Goal: Information Seeking & Learning: Learn about a topic

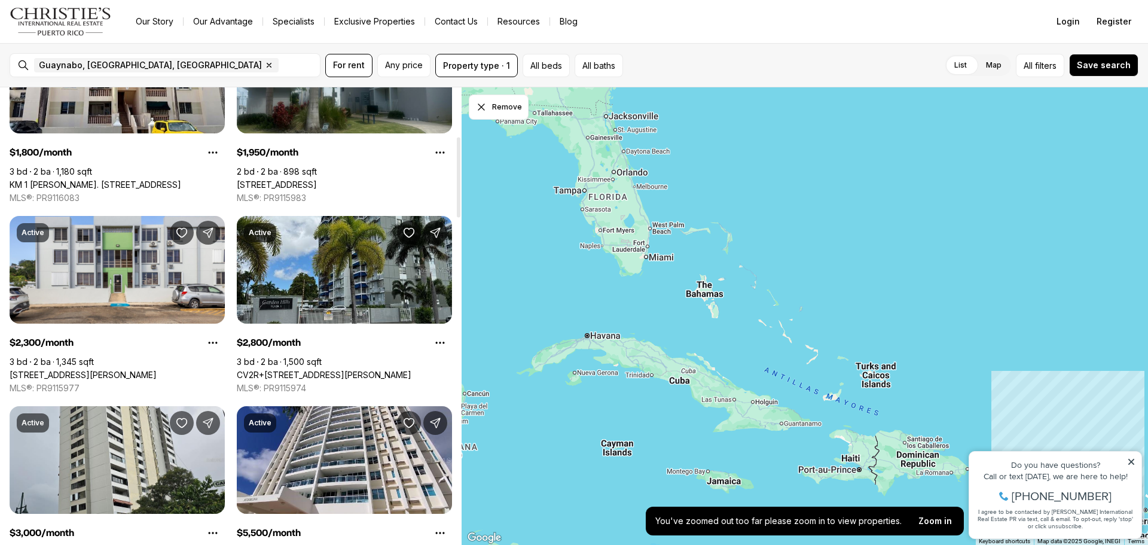
scroll to position [299, 0]
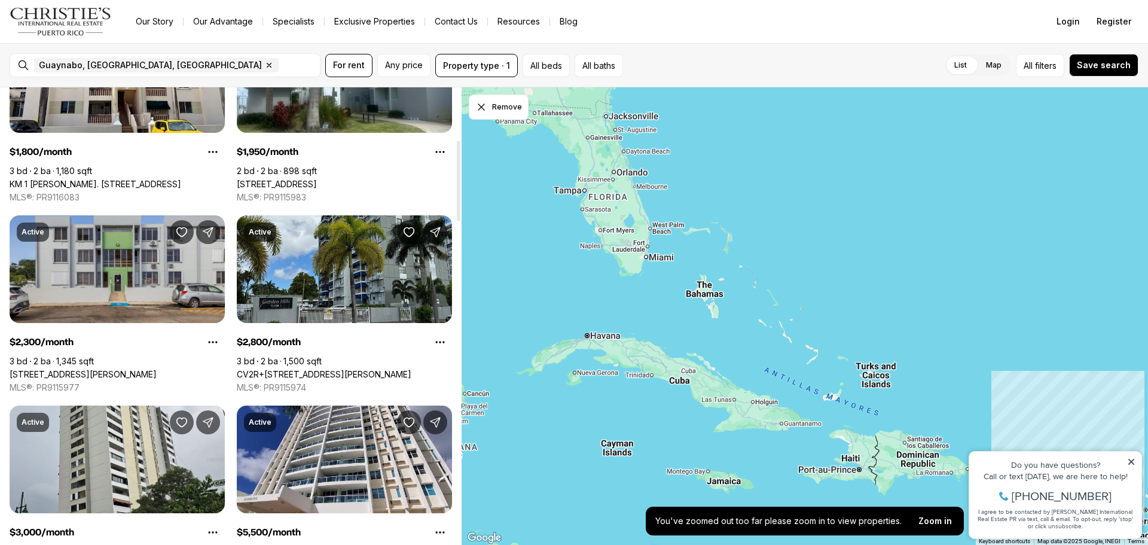
click at [97, 369] on link "100 MARGINAL MARTINEZ NAD #O-10, GUAYNABO PR, 00969" at bounding box center [83, 374] width 147 height 11
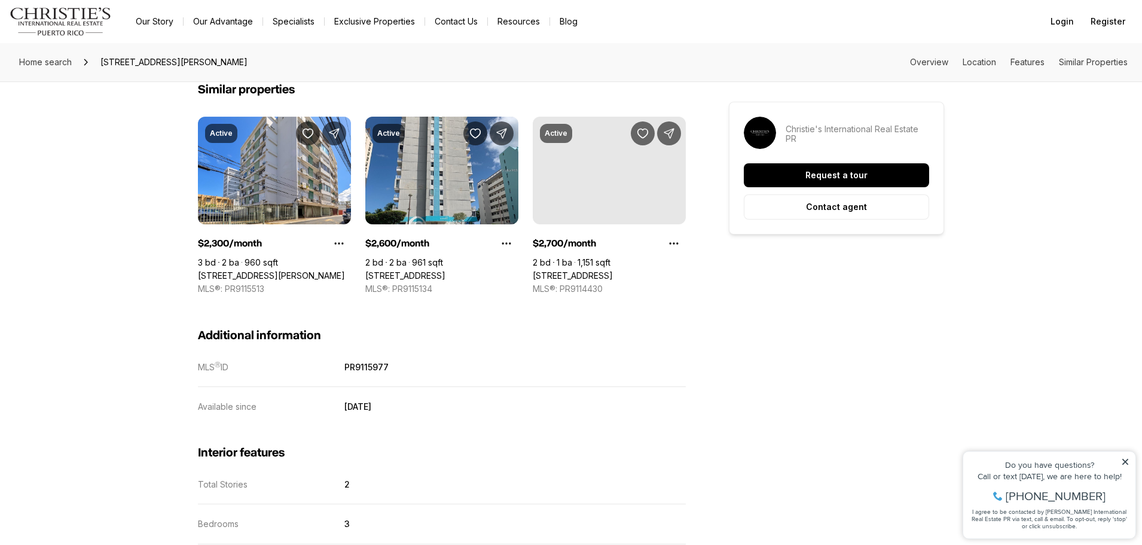
scroll to position [957, 0]
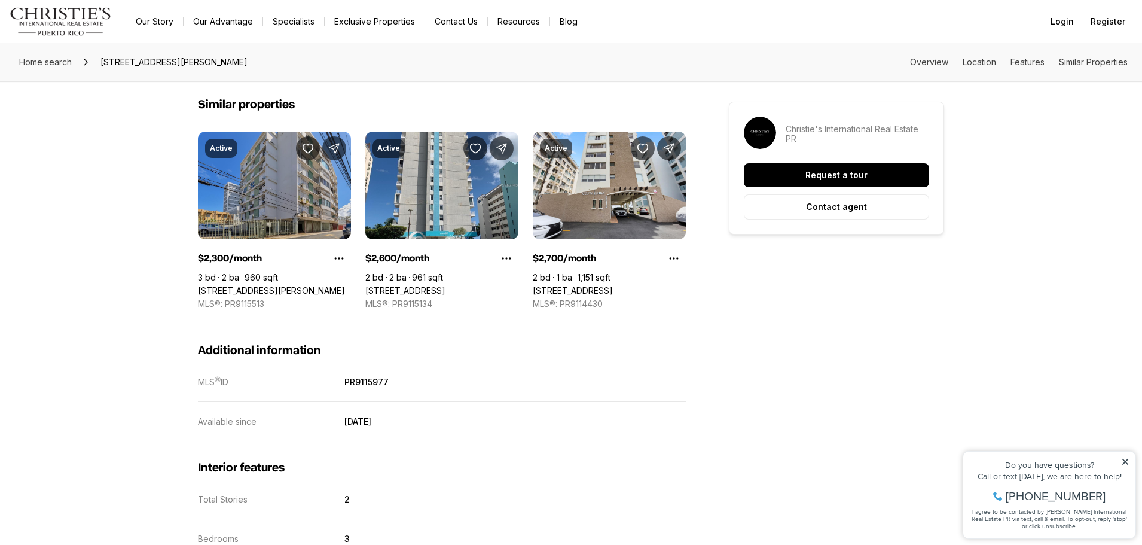
click at [245, 285] on link "124 AVENIDA CONDADO, SAN JUAN PR, 00907" at bounding box center [271, 290] width 147 height 11
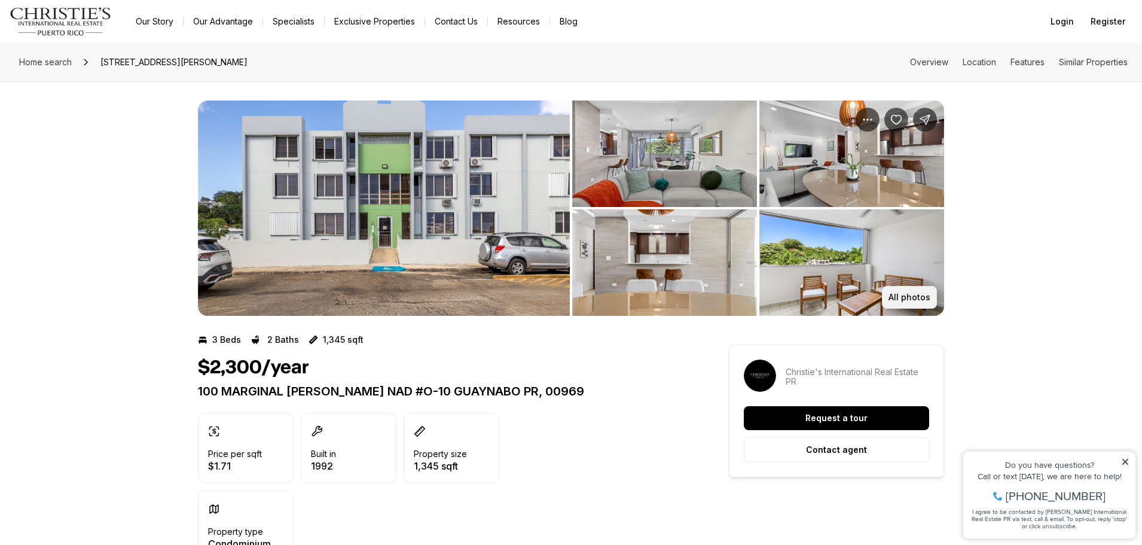
click at [921, 300] on p "All photos" at bounding box center [910, 297] width 42 height 10
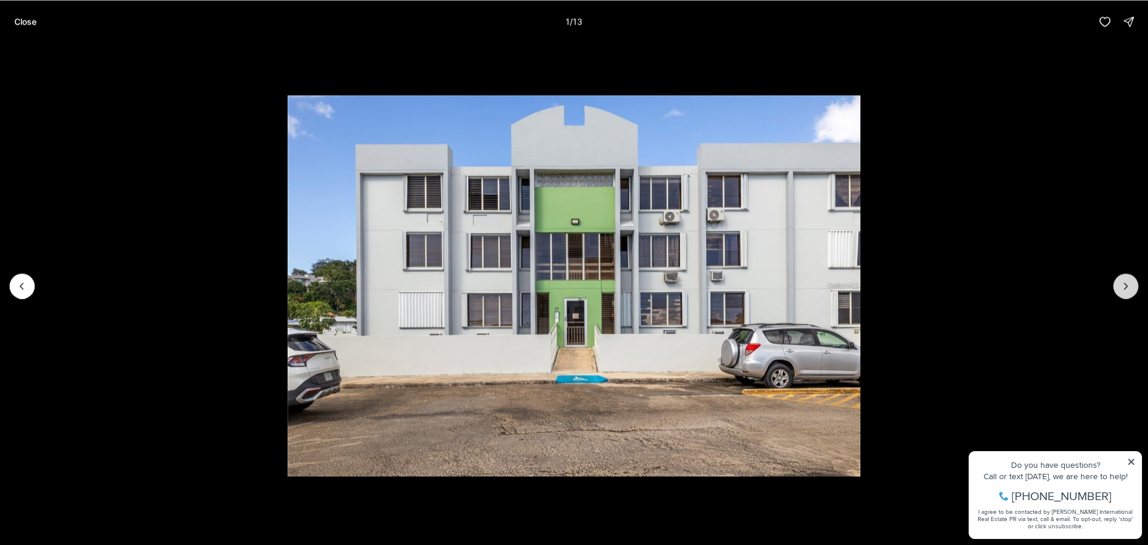
click at [1127, 293] on button "Next slide" at bounding box center [1126, 285] width 25 height 25
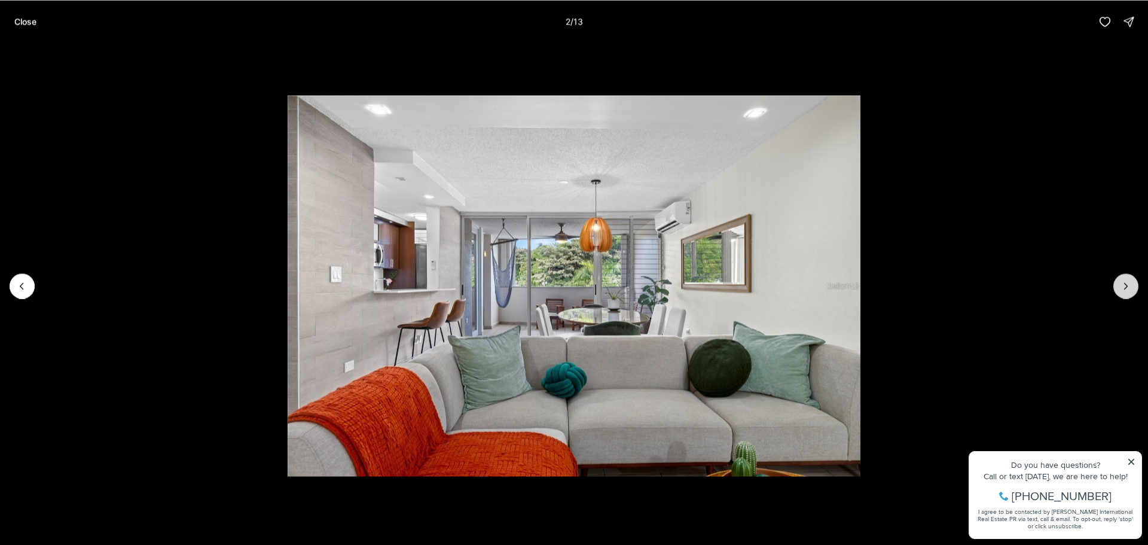
click at [1127, 293] on button "Next slide" at bounding box center [1126, 285] width 25 height 25
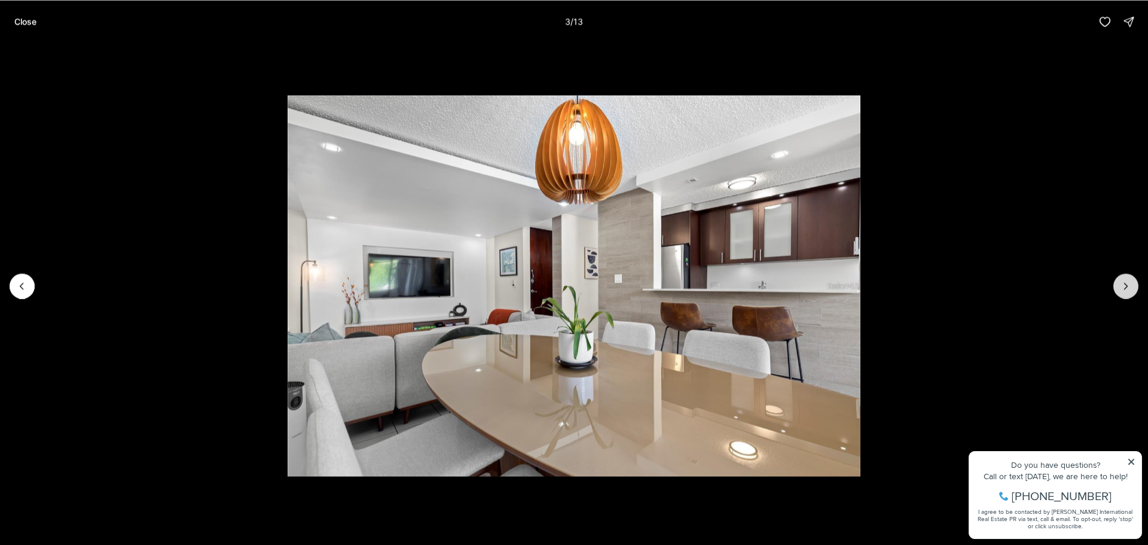
click at [1127, 293] on button "Next slide" at bounding box center [1126, 285] width 25 height 25
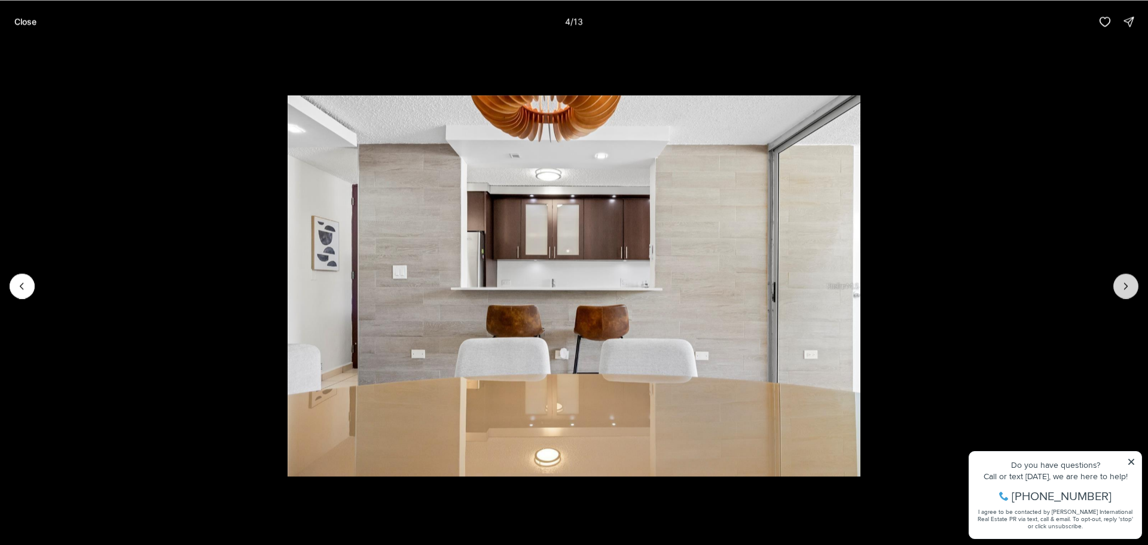
click at [1127, 293] on button "Next slide" at bounding box center [1126, 285] width 25 height 25
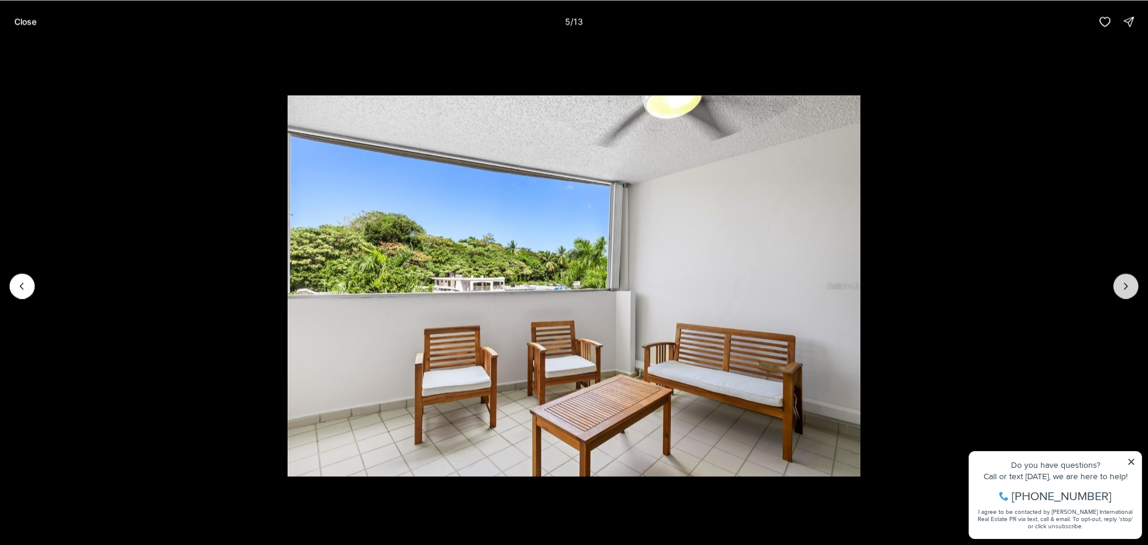
click at [1127, 293] on button "Next slide" at bounding box center [1126, 285] width 25 height 25
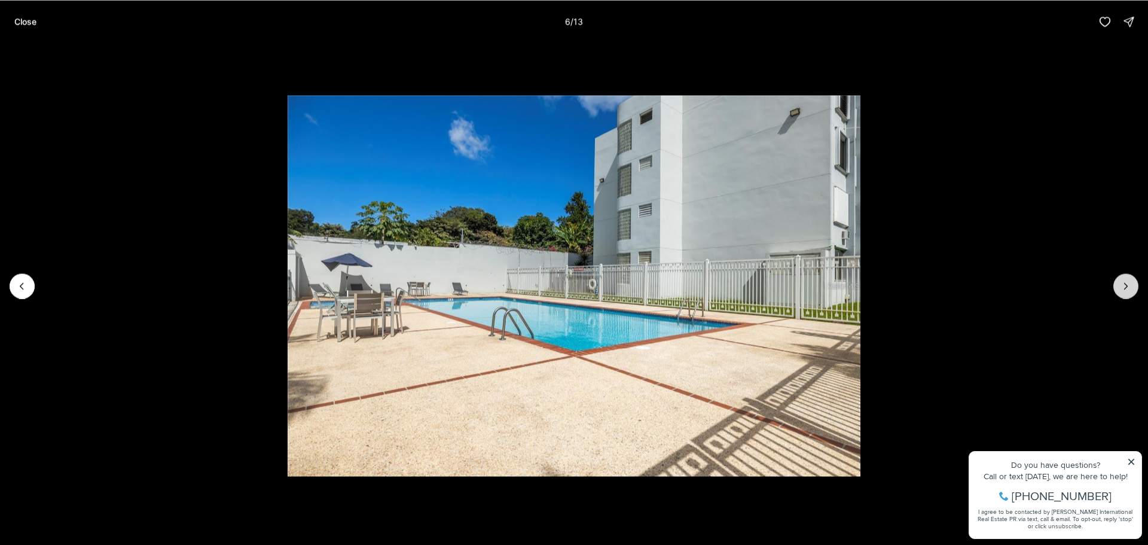
click at [1127, 293] on button "Next slide" at bounding box center [1126, 285] width 25 height 25
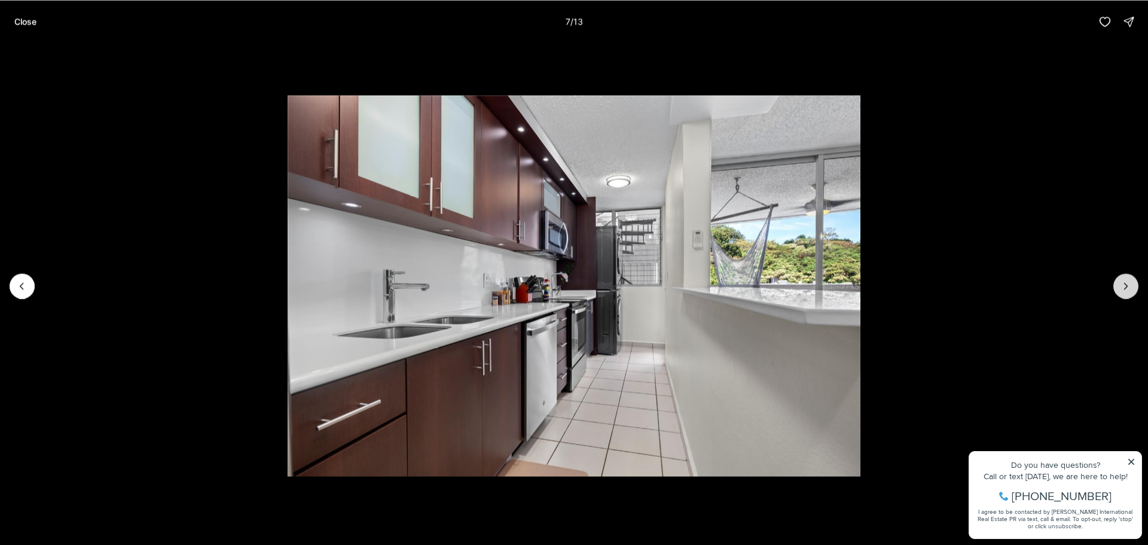
click at [1127, 293] on button "Next slide" at bounding box center [1126, 285] width 25 height 25
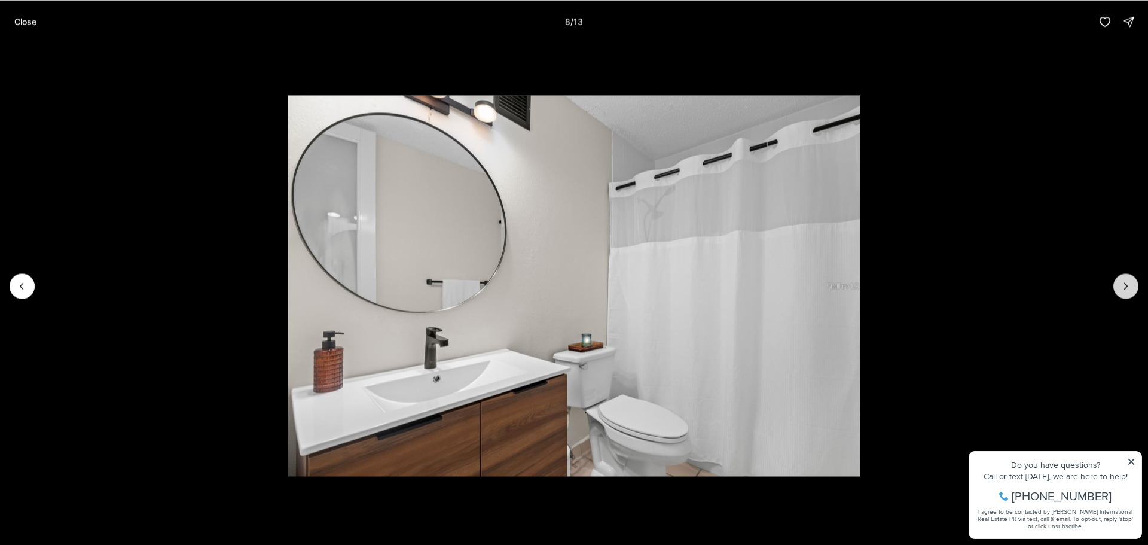
click at [1127, 293] on button "Next slide" at bounding box center [1126, 285] width 25 height 25
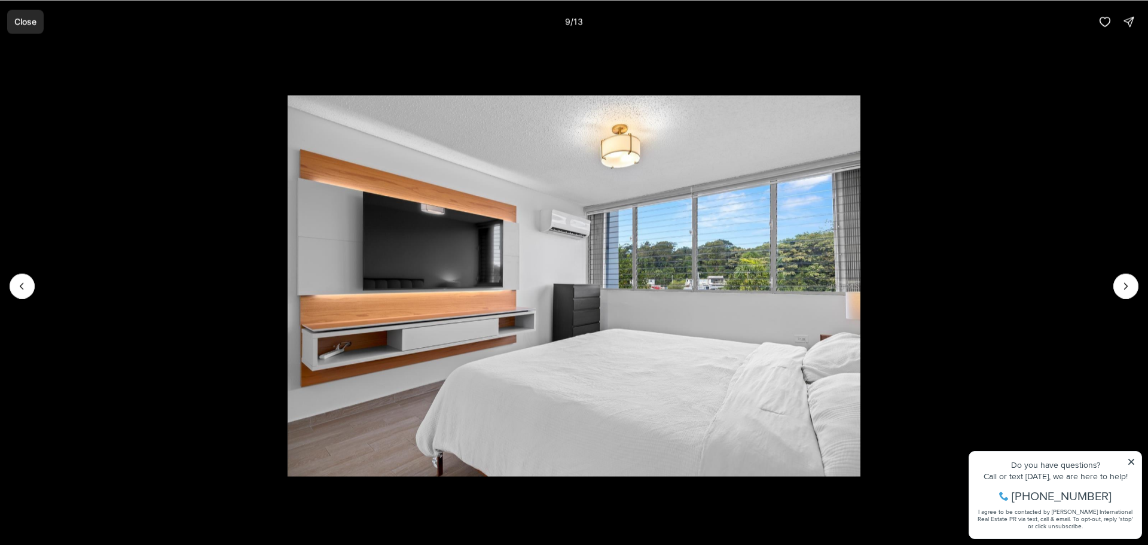
click at [24, 20] on p "Close" at bounding box center [25, 22] width 22 height 10
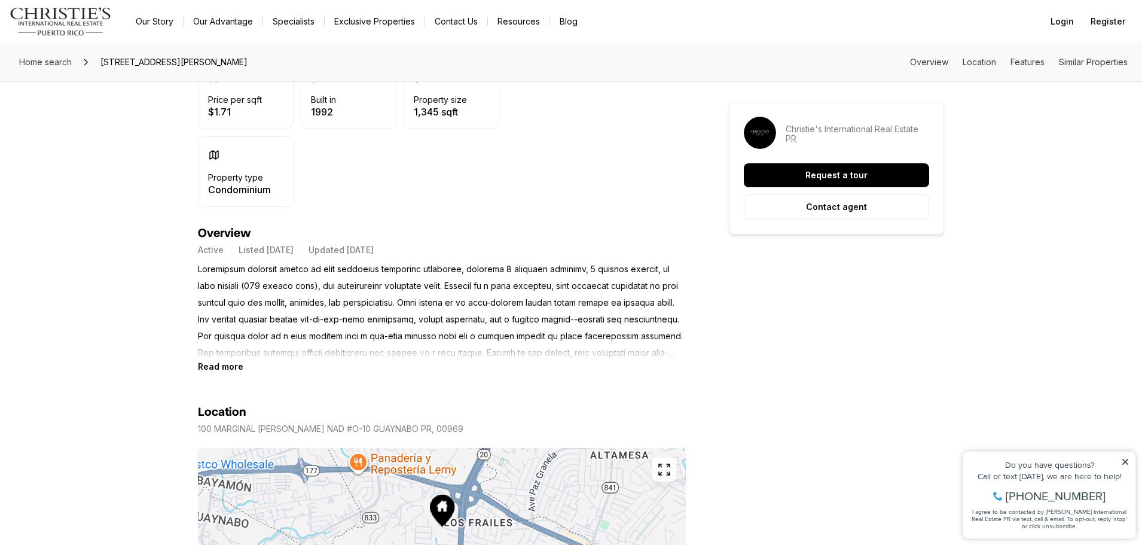
scroll to position [359, 0]
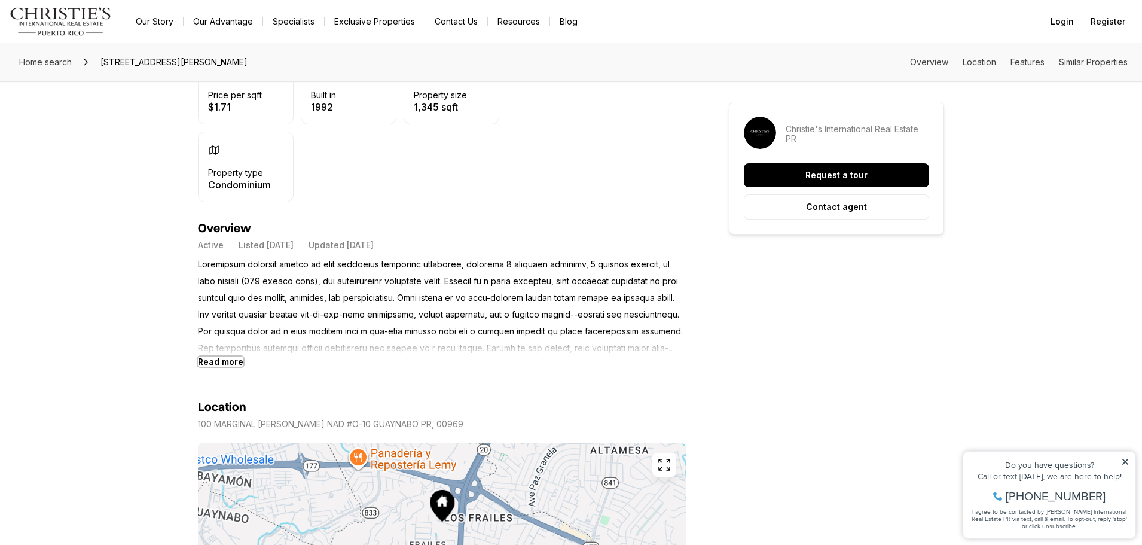
click at [221, 363] on b "Read more" at bounding box center [220, 361] width 45 height 10
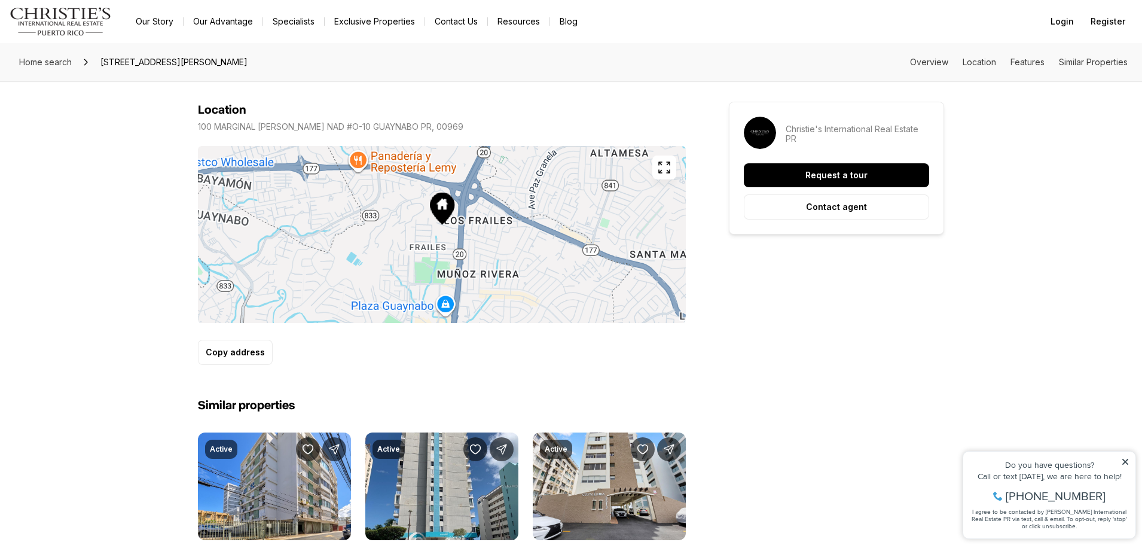
scroll to position [658, 0]
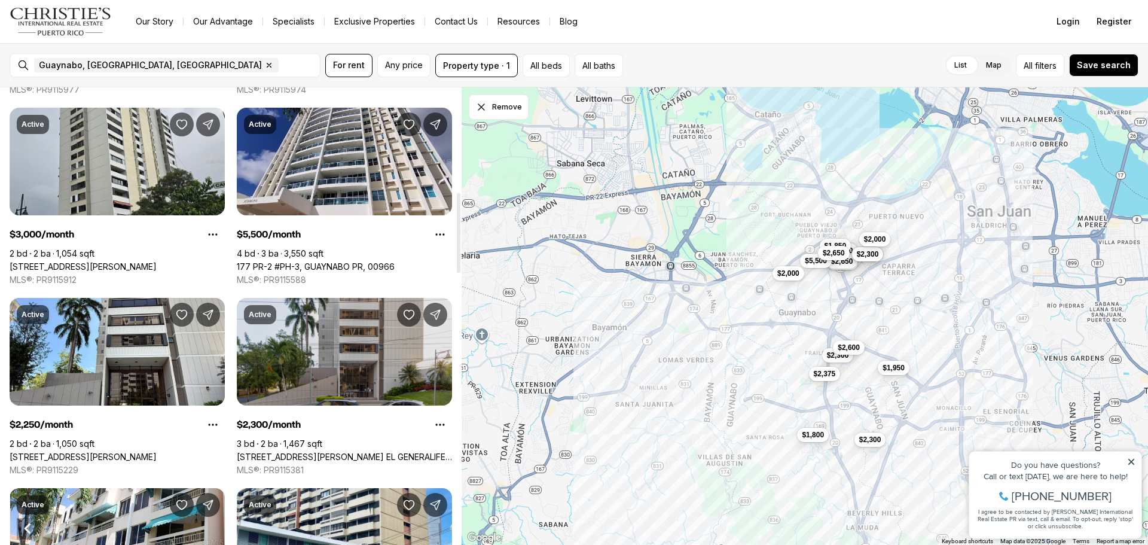
scroll to position [598, 0]
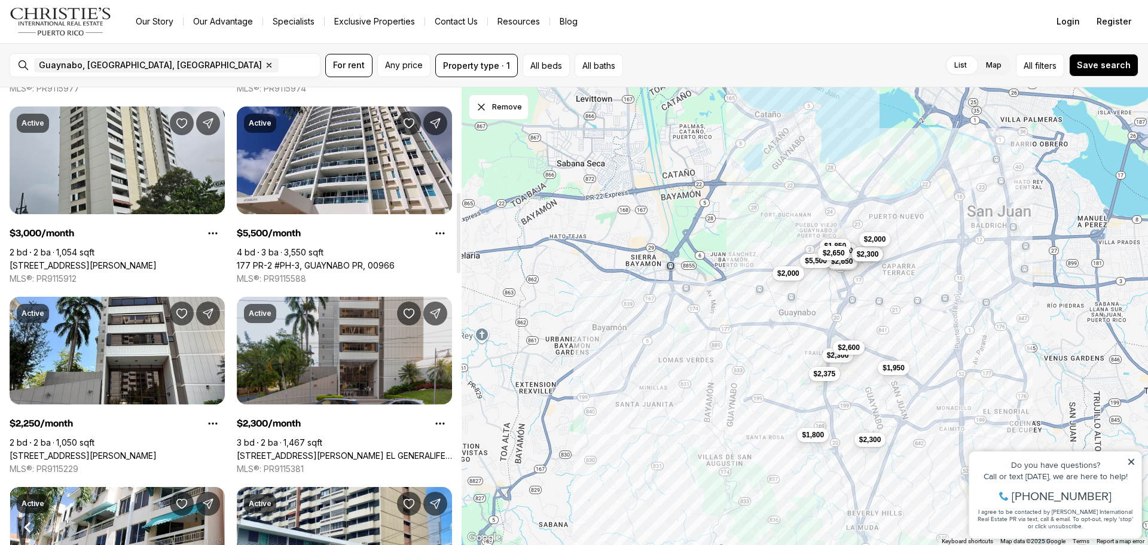
click at [297, 450] on link "[STREET_ADDRESS][PERSON_NAME] EL GENERALIFE, GUAYNABO PR, 00968" at bounding box center [344, 455] width 215 height 11
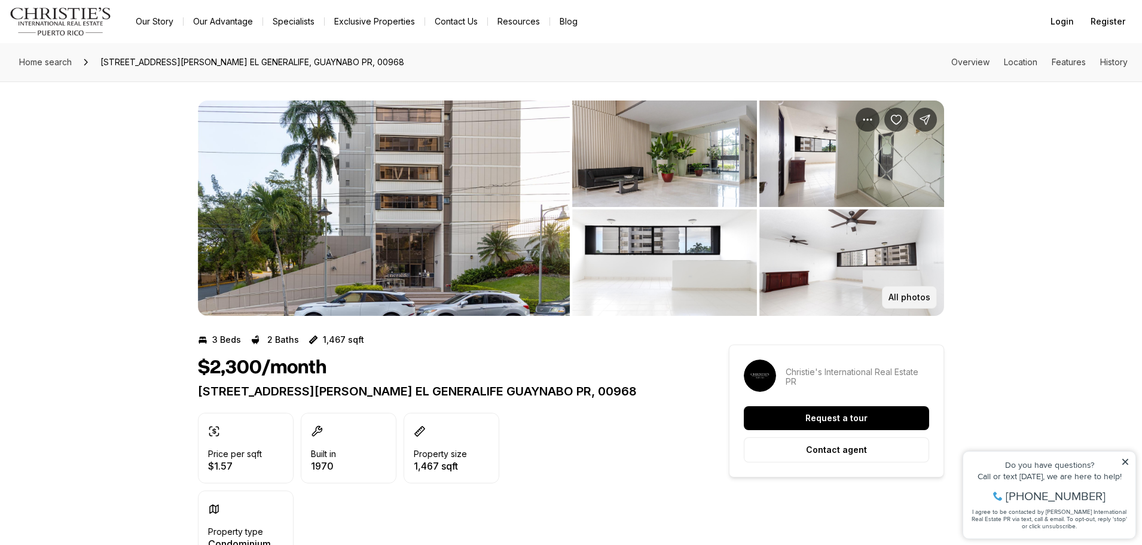
click at [912, 295] on p "All photos" at bounding box center [910, 297] width 42 height 10
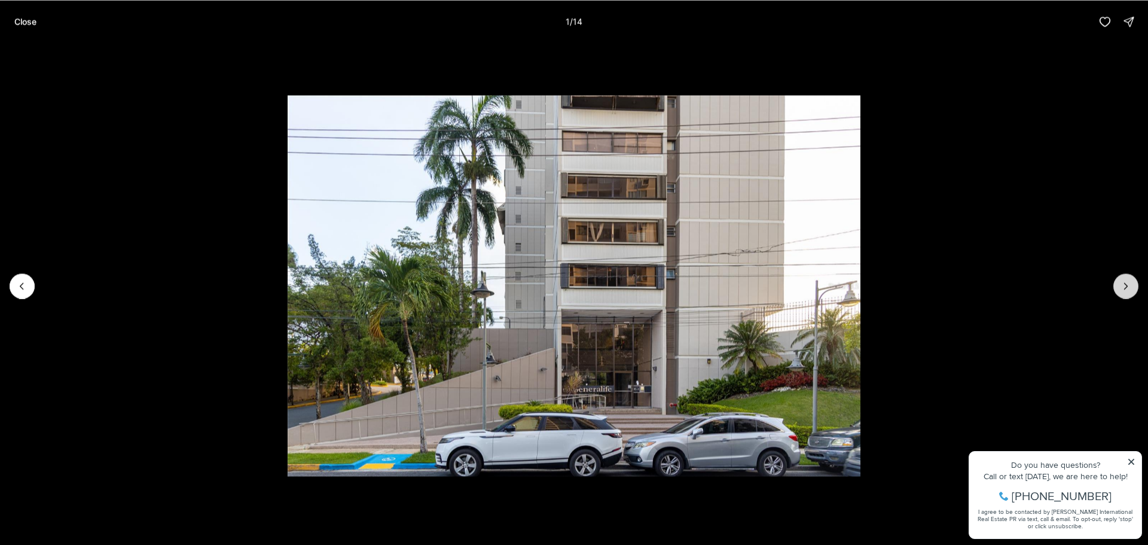
click at [1122, 288] on icon "Next slide" at bounding box center [1126, 286] width 12 height 12
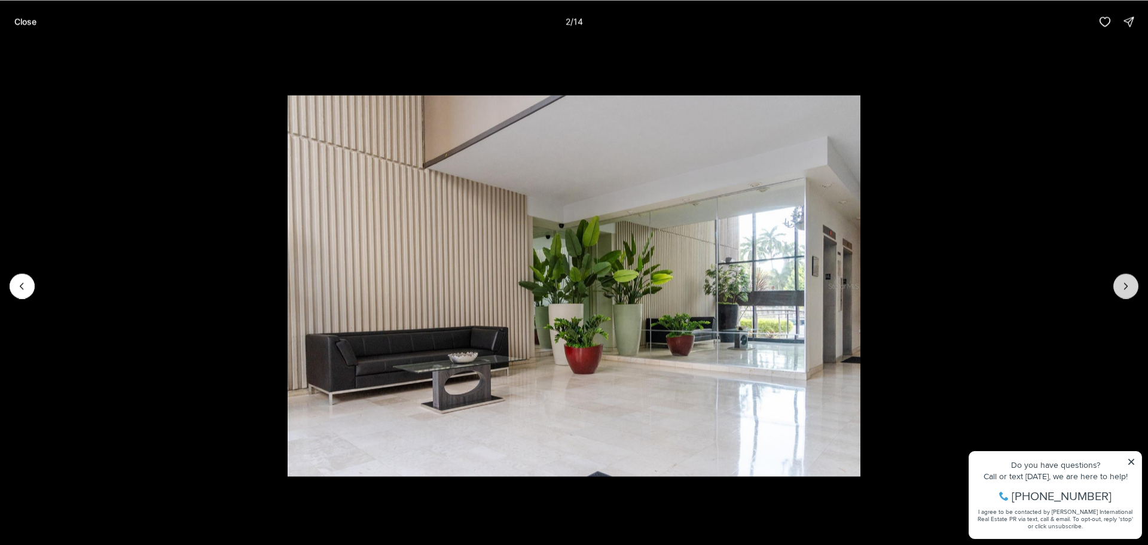
click at [1122, 288] on icon "Next slide" at bounding box center [1126, 286] width 12 height 12
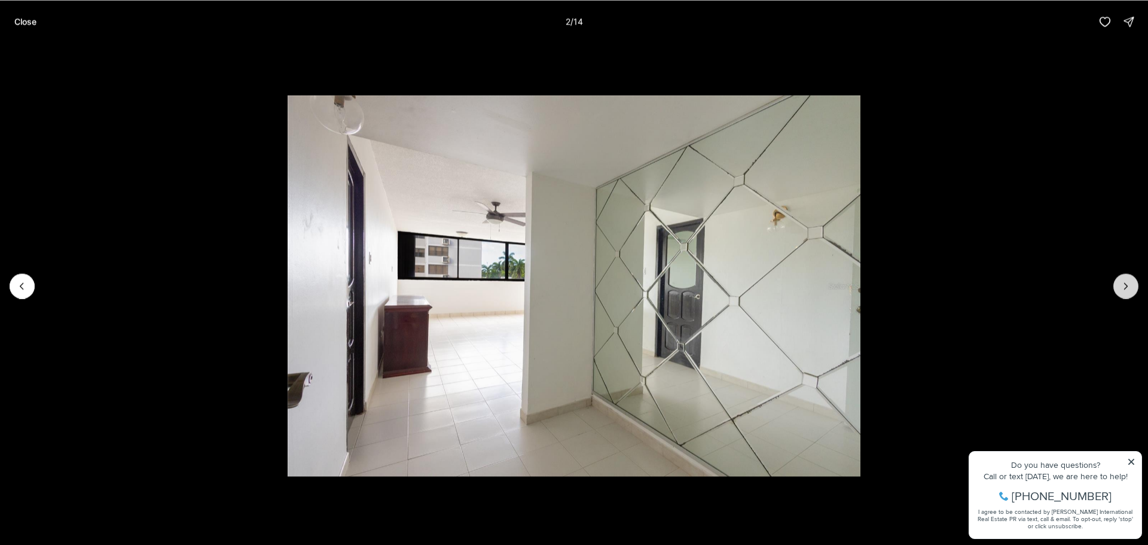
click at [1122, 288] on icon "Next slide" at bounding box center [1126, 286] width 12 height 12
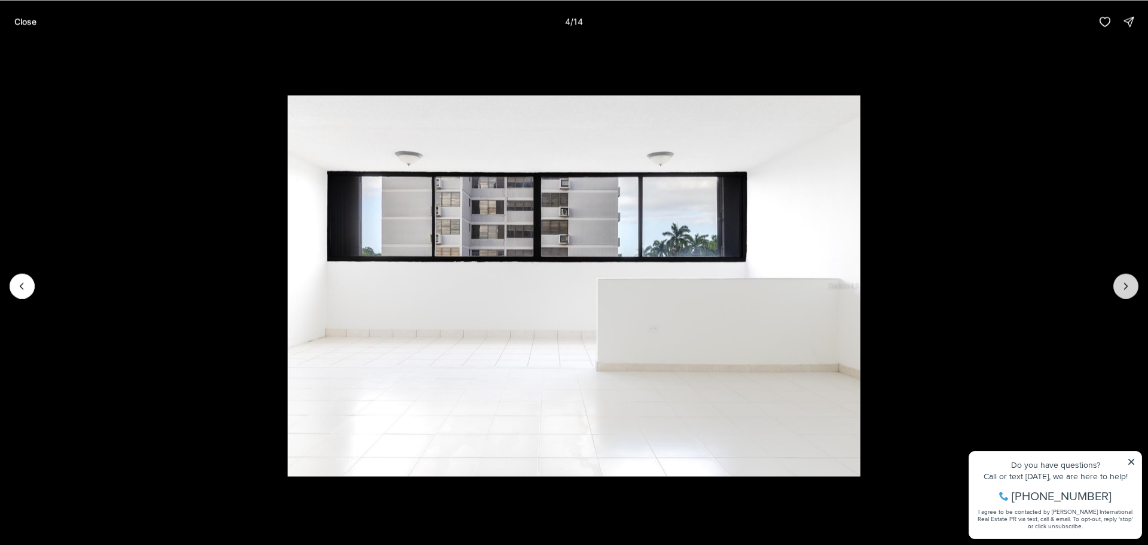
click at [1122, 288] on icon "Next slide" at bounding box center [1126, 286] width 12 height 12
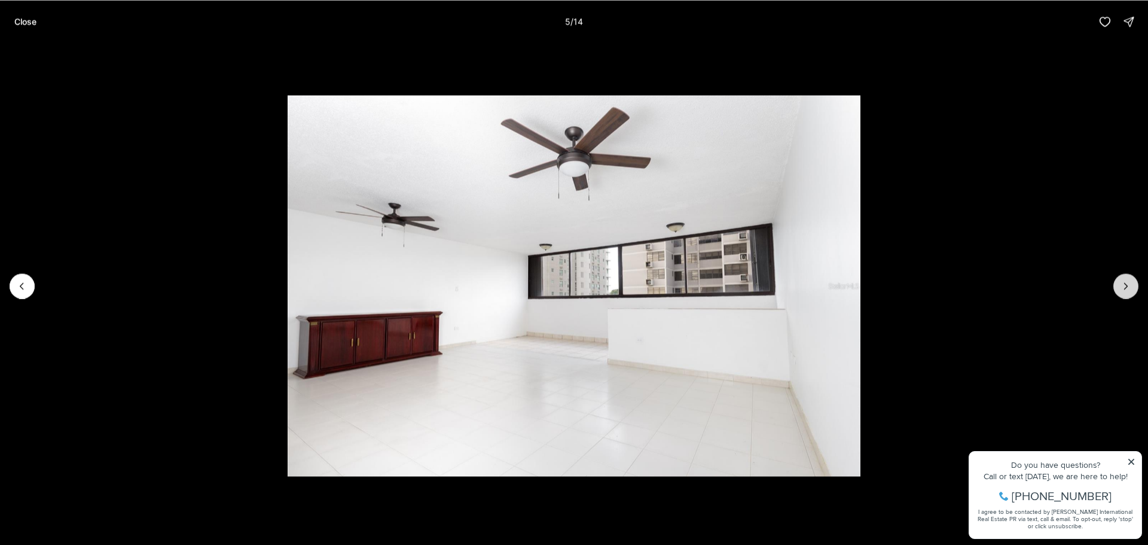
click at [1122, 288] on icon "Next slide" at bounding box center [1126, 286] width 12 height 12
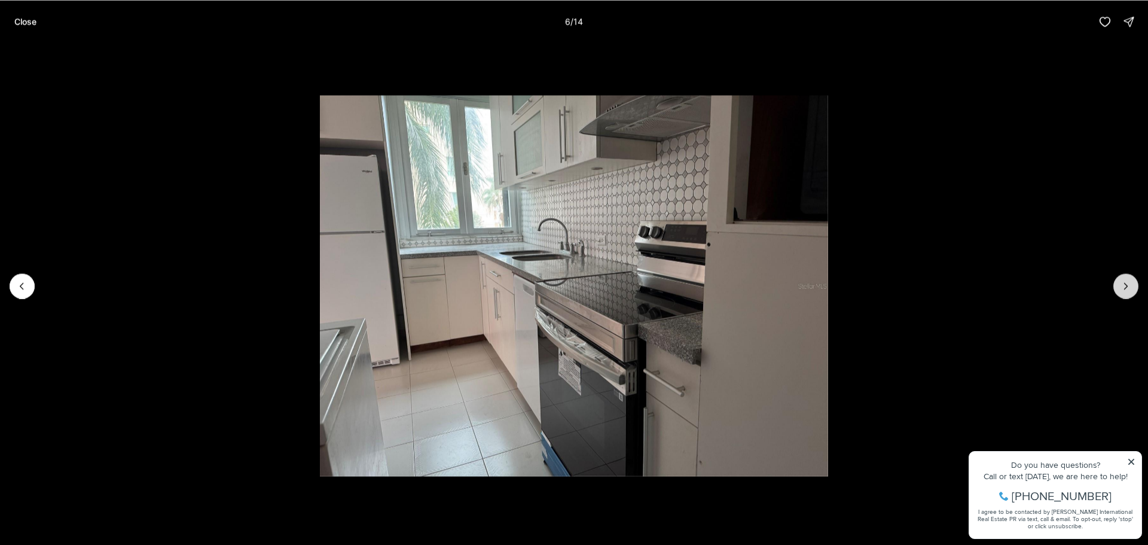
click at [1122, 288] on icon "Next slide" at bounding box center [1126, 286] width 12 height 12
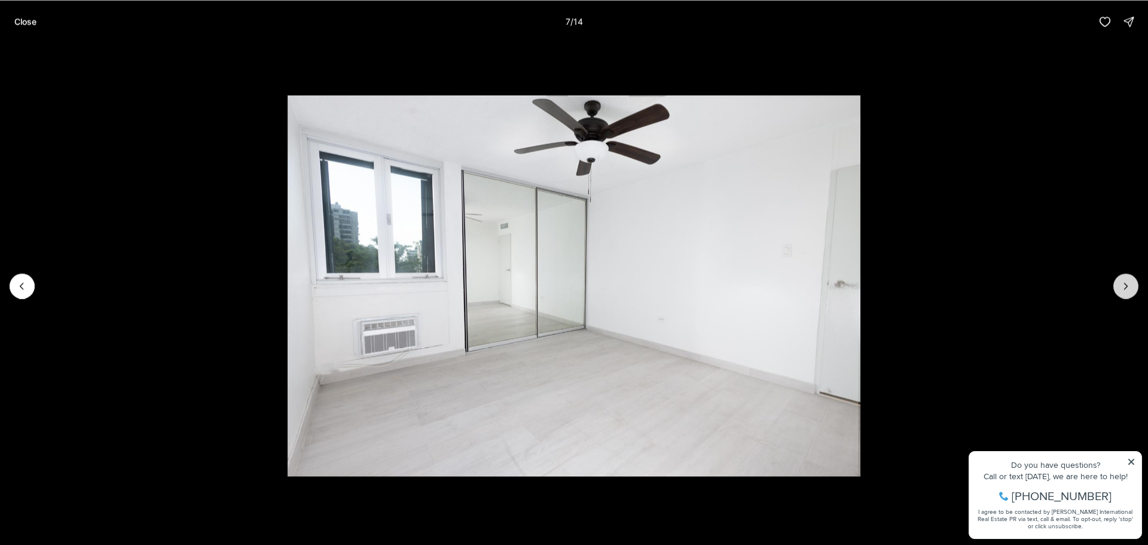
click at [1122, 288] on icon "Next slide" at bounding box center [1126, 286] width 12 height 12
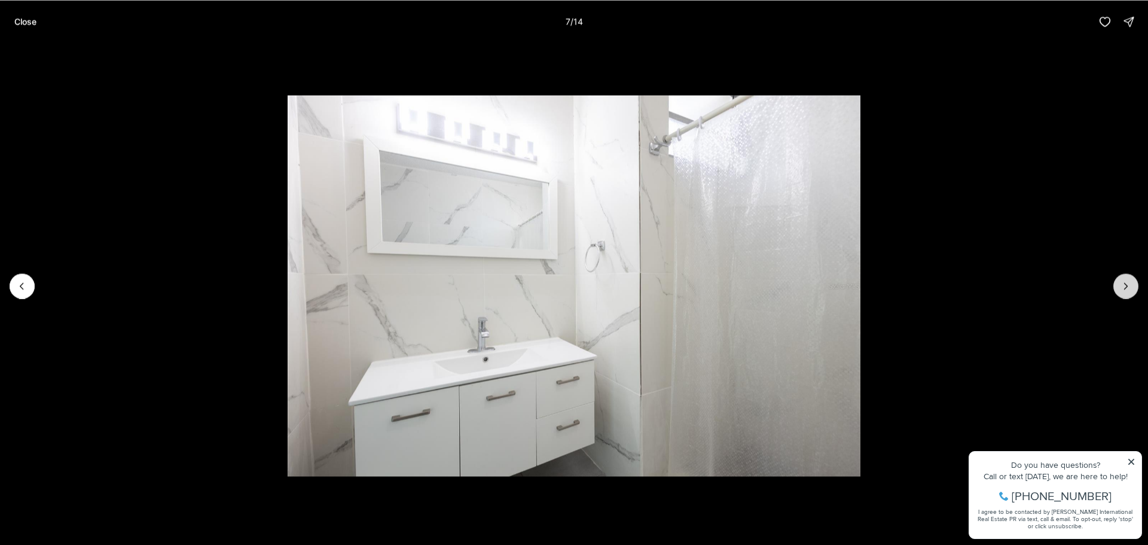
click at [1122, 288] on icon "Next slide" at bounding box center [1126, 286] width 12 height 12
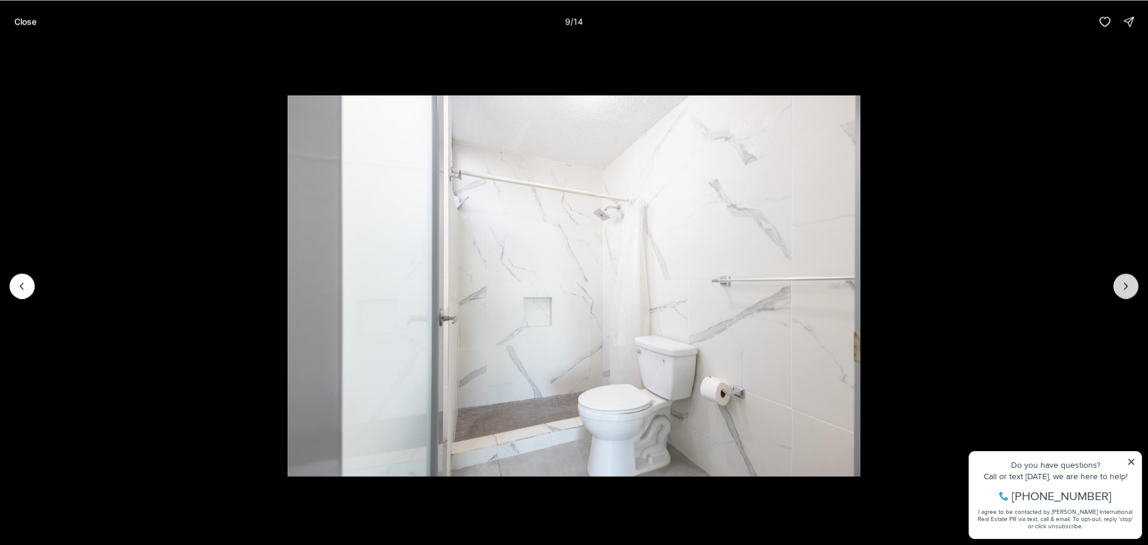
click at [1122, 288] on icon "Next slide" at bounding box center [1126, 286] width 12 height 12
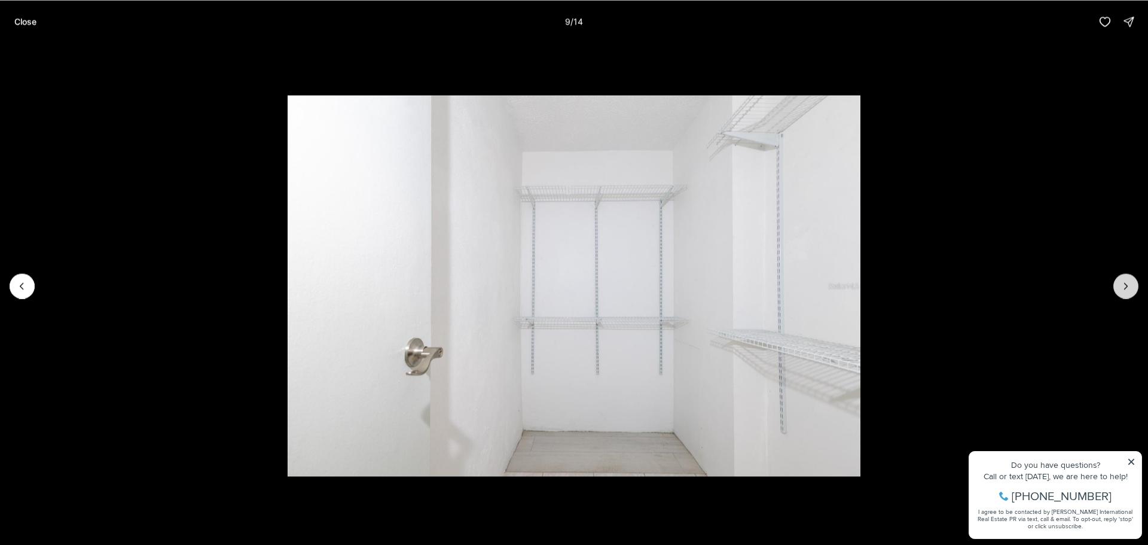
click at [1122, 288] on icon "Next slide" at bounding box center [1126, 286] width 12 height 12
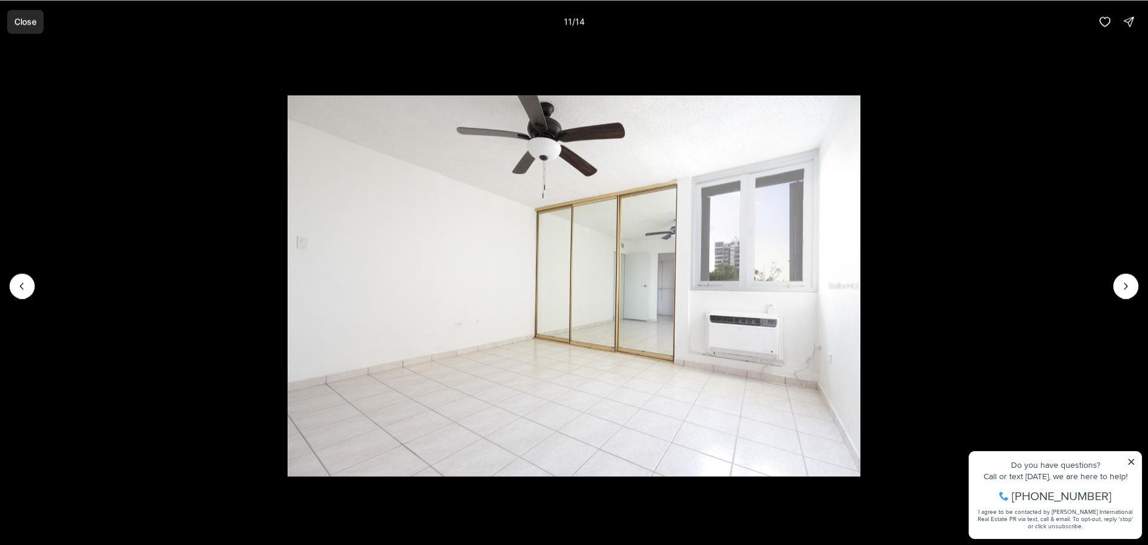
click at [29, 26] on p "Close" at bounding box center [25, 22] width 22 height 10
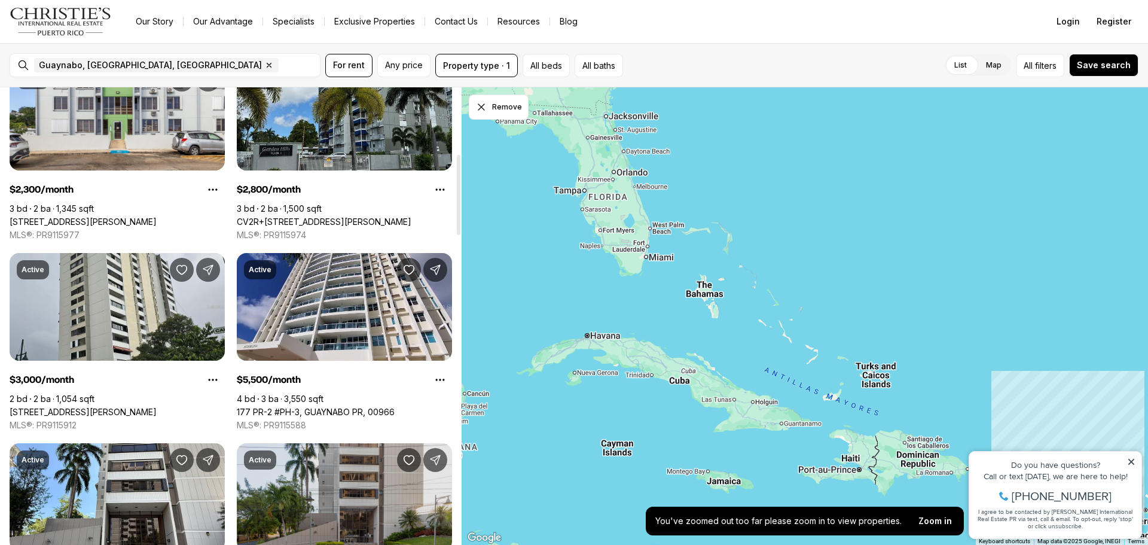
scroll to position [598, 0]
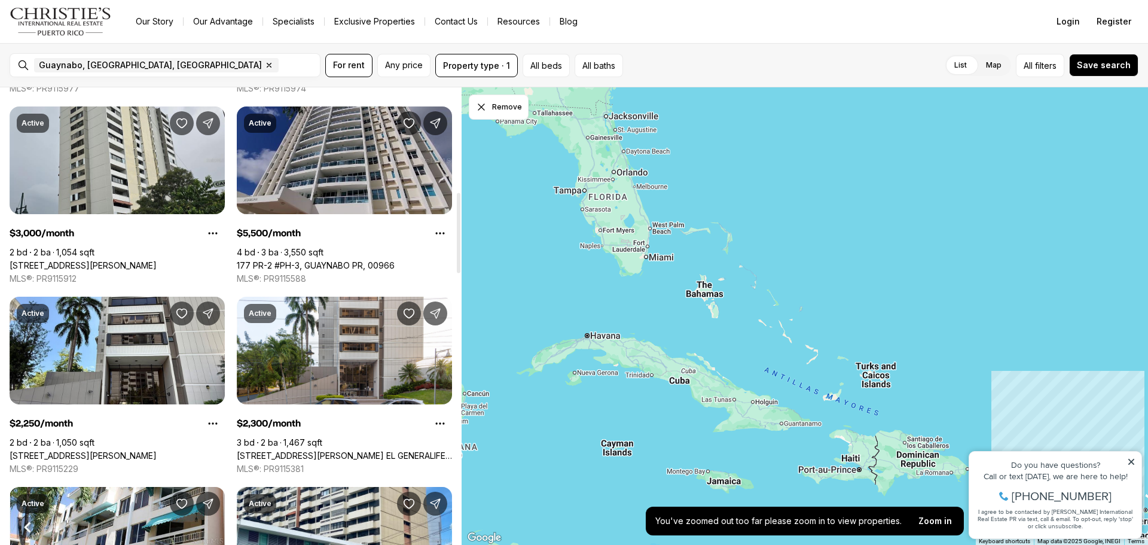
click at [338, 260] on link "177 PR-2 #PH-3, GUAYNABO PR, 00966" at bounding box center [316, 265] width 158 height 11
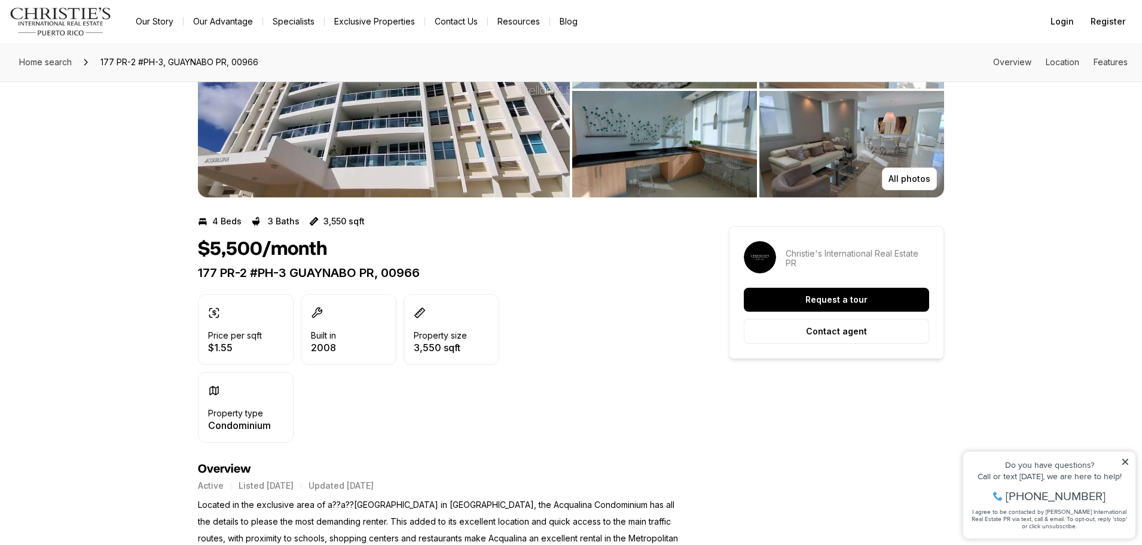
scroll to position [120, 0]
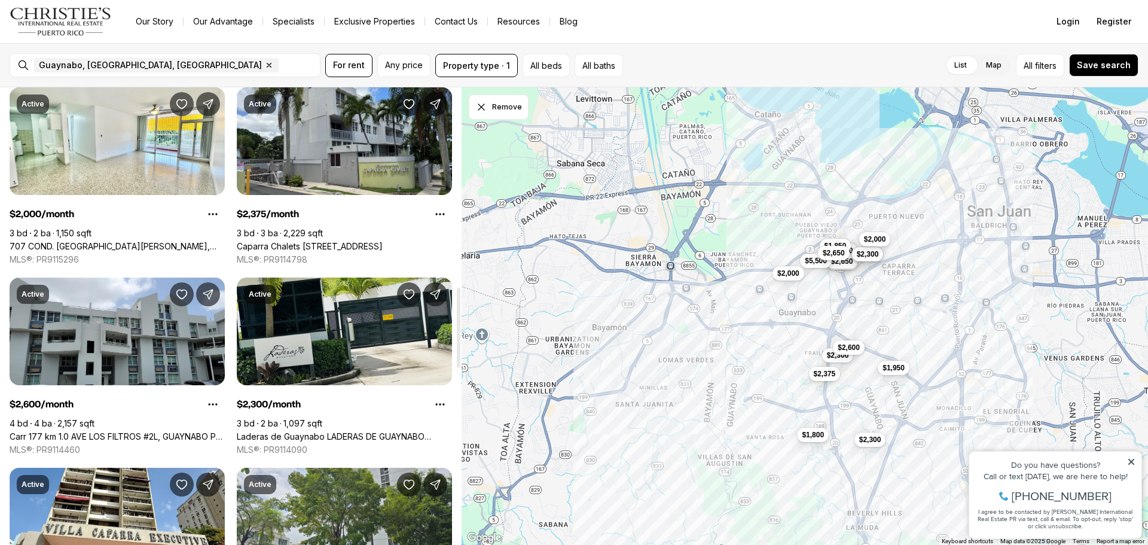
scroll to position [1196, 0]
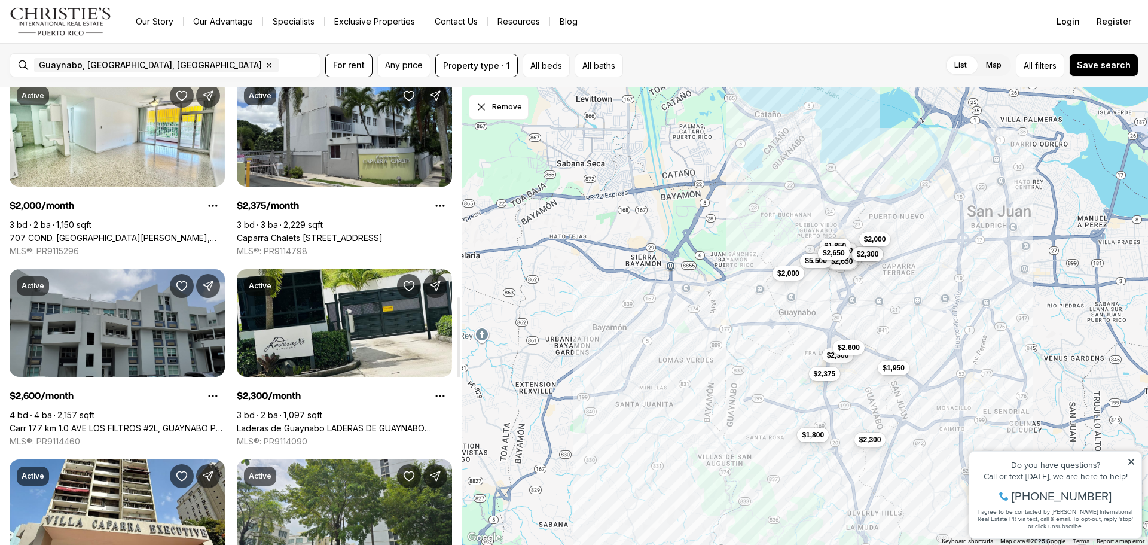
click at [87, 423] on link "Carr 177 km 1.0 AVE LOS FILTROS #2L, GUAYNABO PR, 00969" at bounding box center [117, 428] width 215 height 11
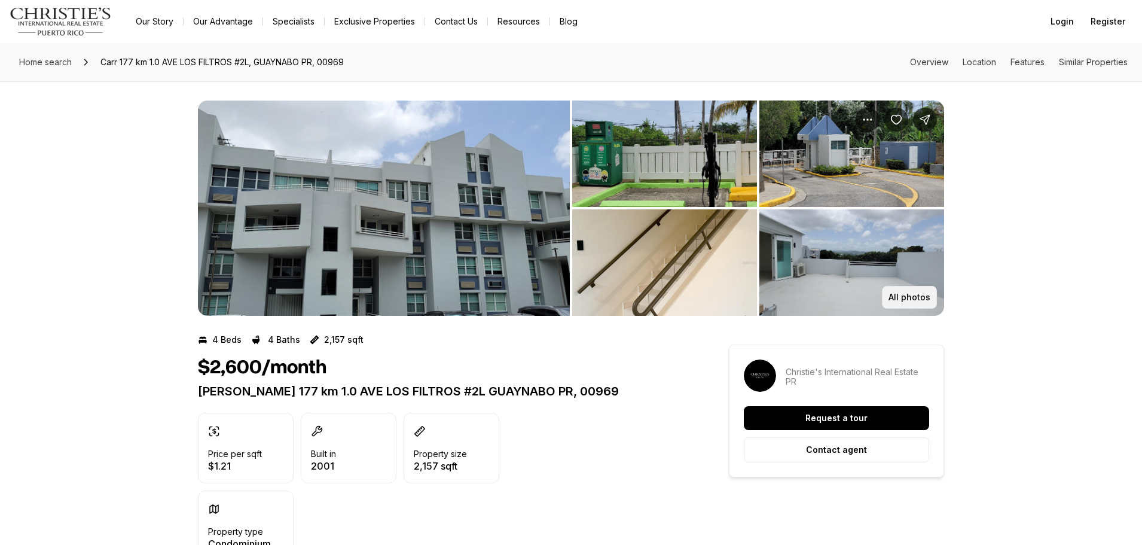
click at [917, 298] on p "All photos" at bounding box center [910, 297] width 42 height 10
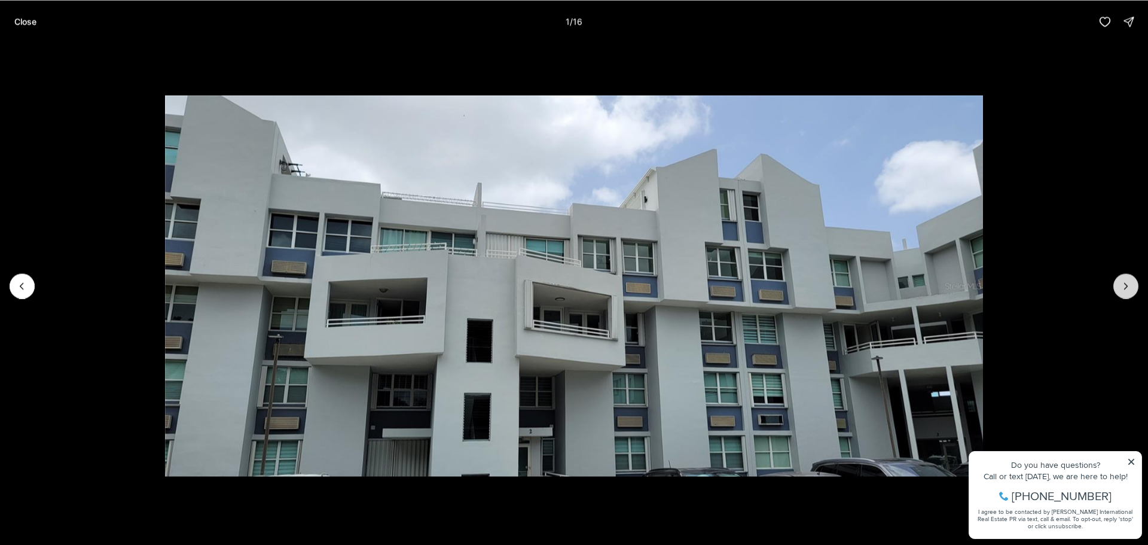
click at [1119, 287] on button "Next slide" at bounding box center [1126, 285] width 25 height 25
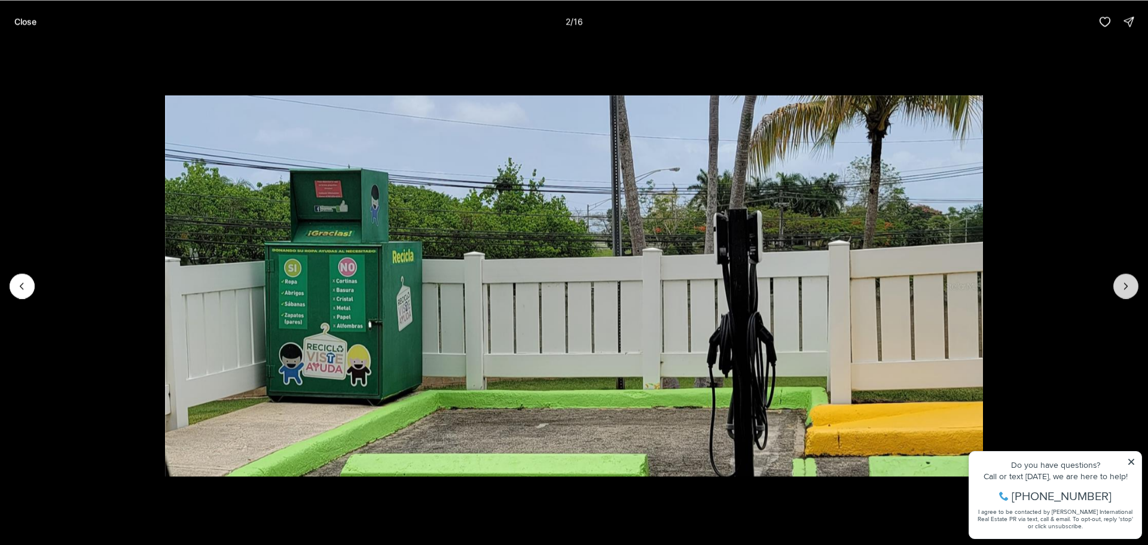
click at [1119, 287] on button "Next slide" at bounding box center [1126, 285] width 25 height 25
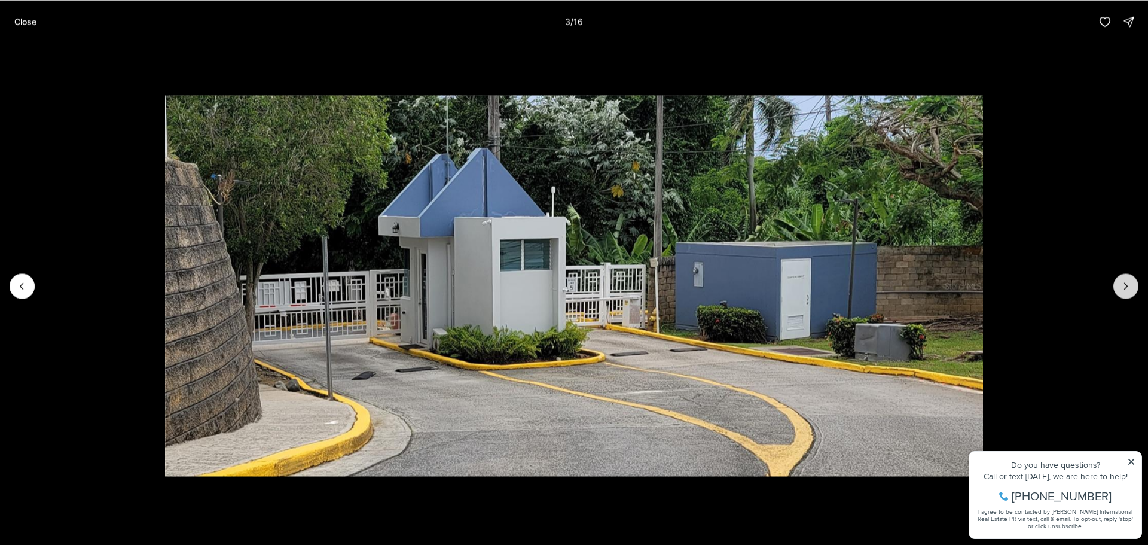
click at [1119, 287] on button "Next slide" at bounding box center [1126, 285] width 25 height 25
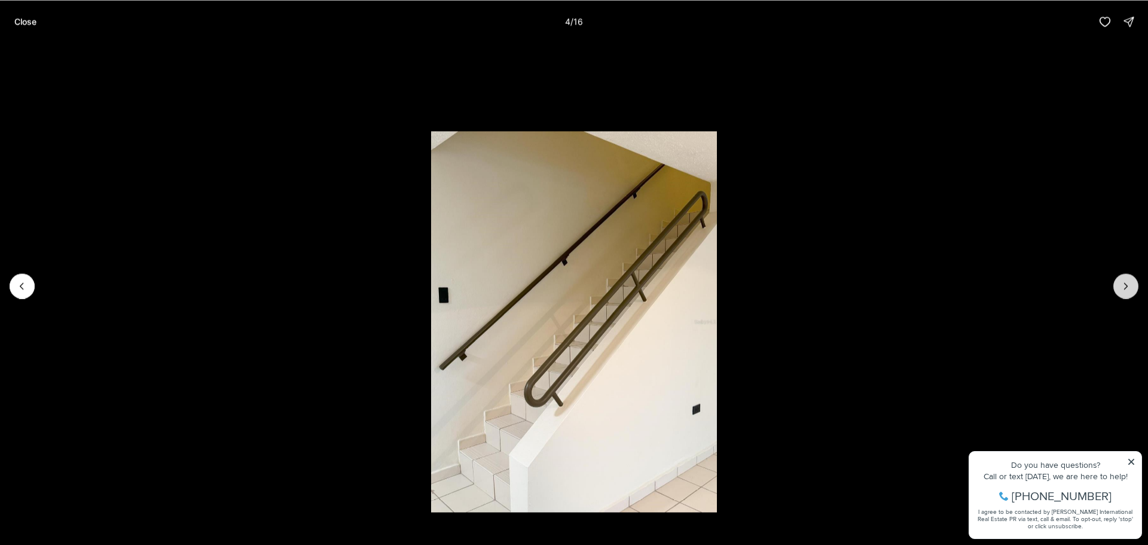
click at [1119, 287] on button "Next slide" at bounding box center [1126, 285] width 25 height 25
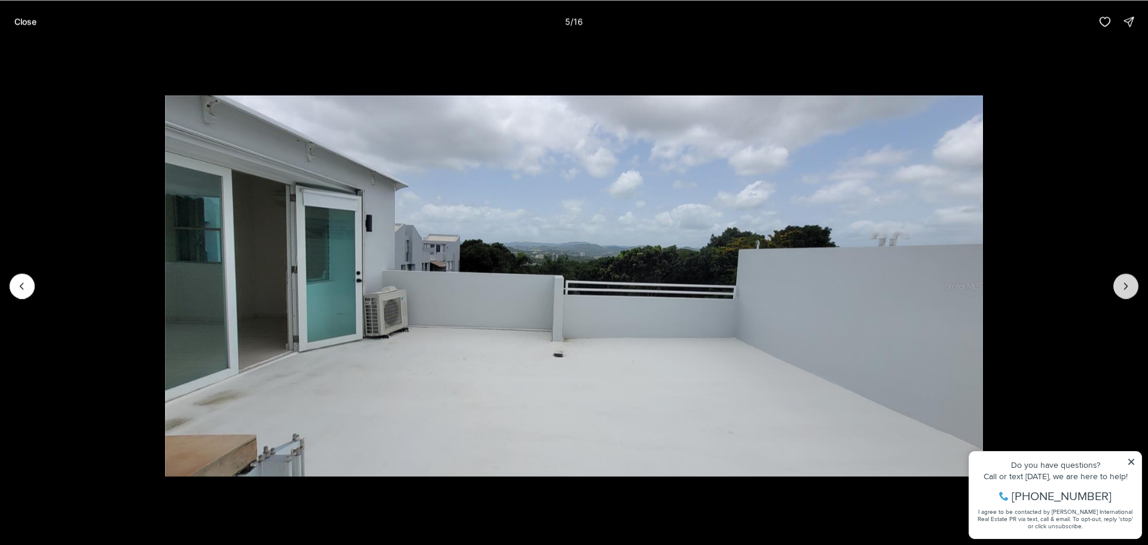
click at [1119, 287] on button "Next slide" at bounding box center [1126, 285] width 25 height 25
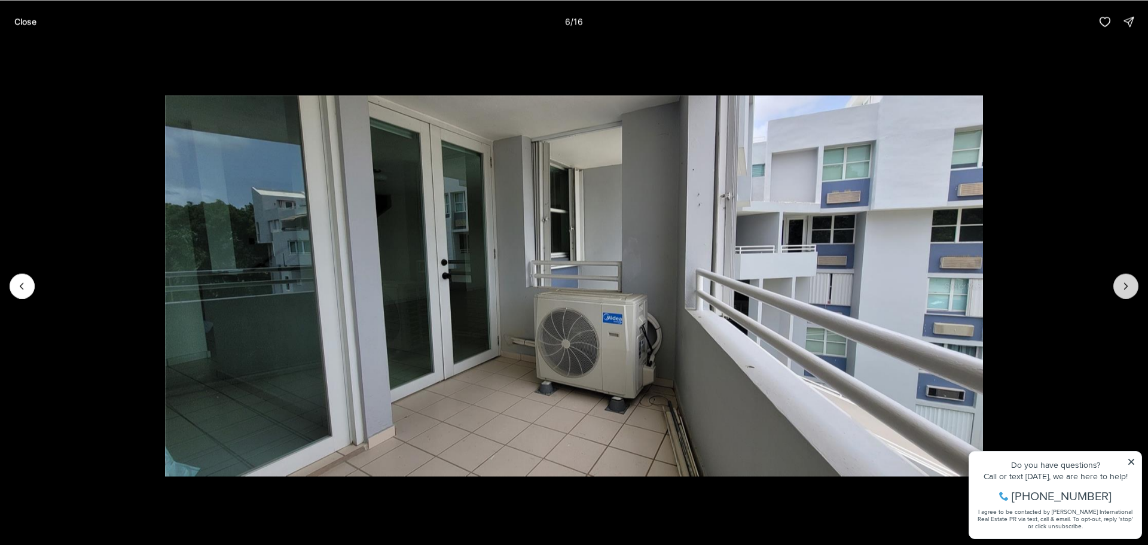
click at [1119, 287] on button "Next slide" at bounding box center [1126, 285] width 25 height 25
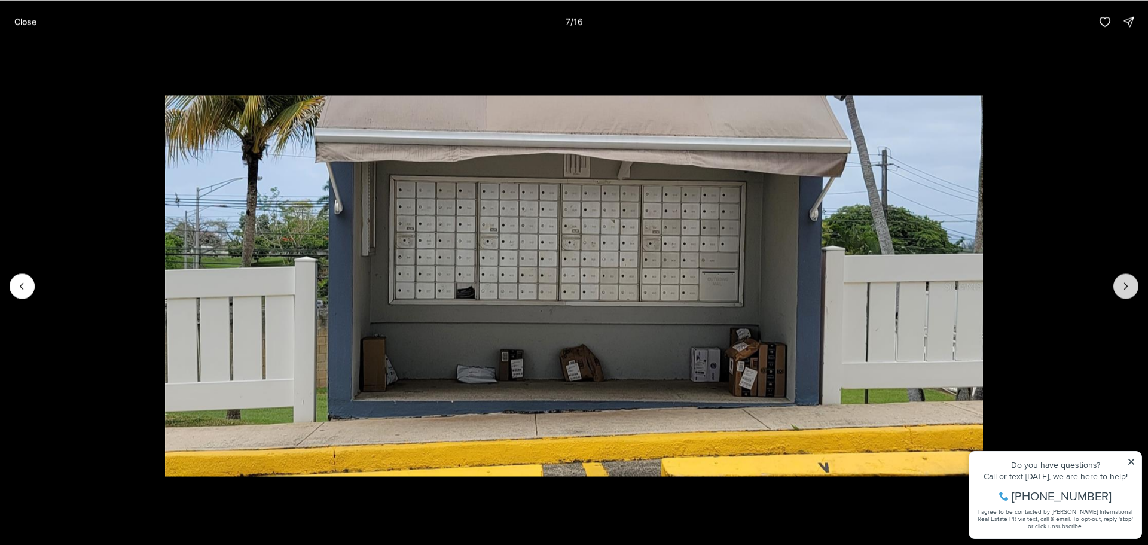
click at [1119, 287] on button "Next slide" at bounding box center [1126, 285] width 25 height 25
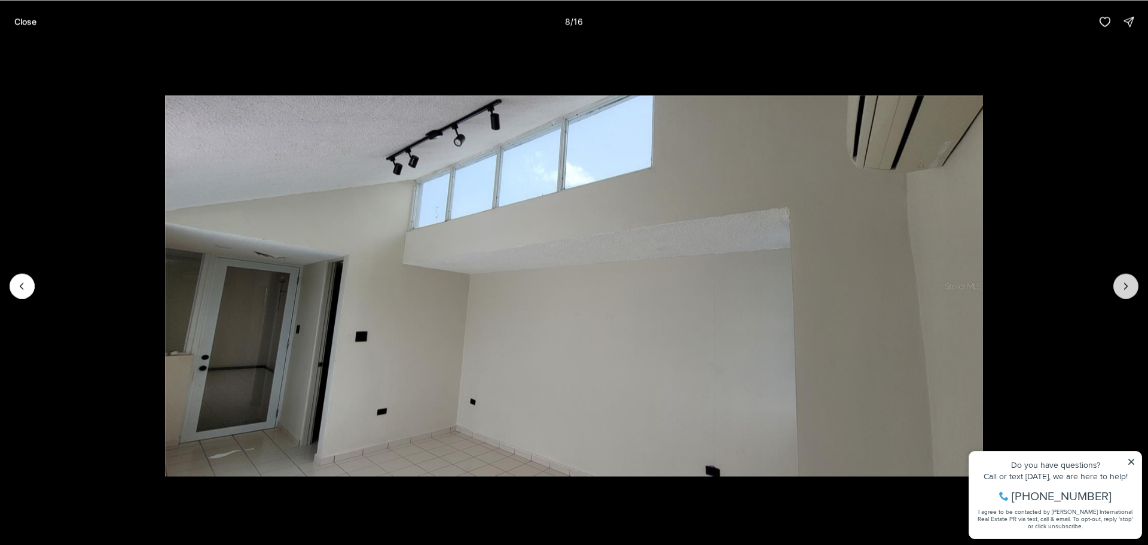
click at [1119, 287] on button "Next slide" at bounding box center [1126, 285] width 25 height 25
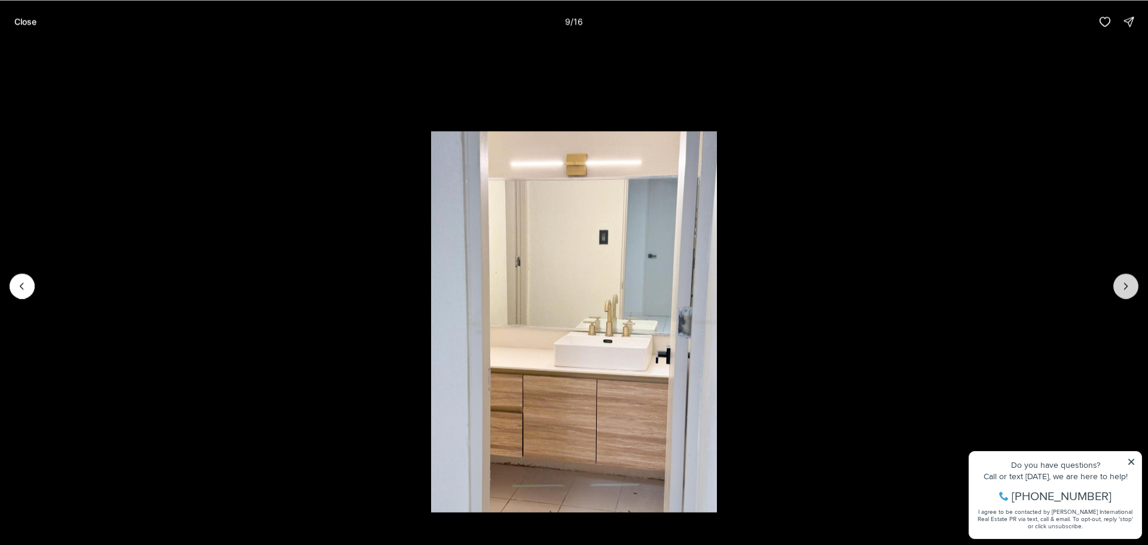
click at [1118, 286] on button "Next slide" at bounding box center [1126, 285] width 25 height 25
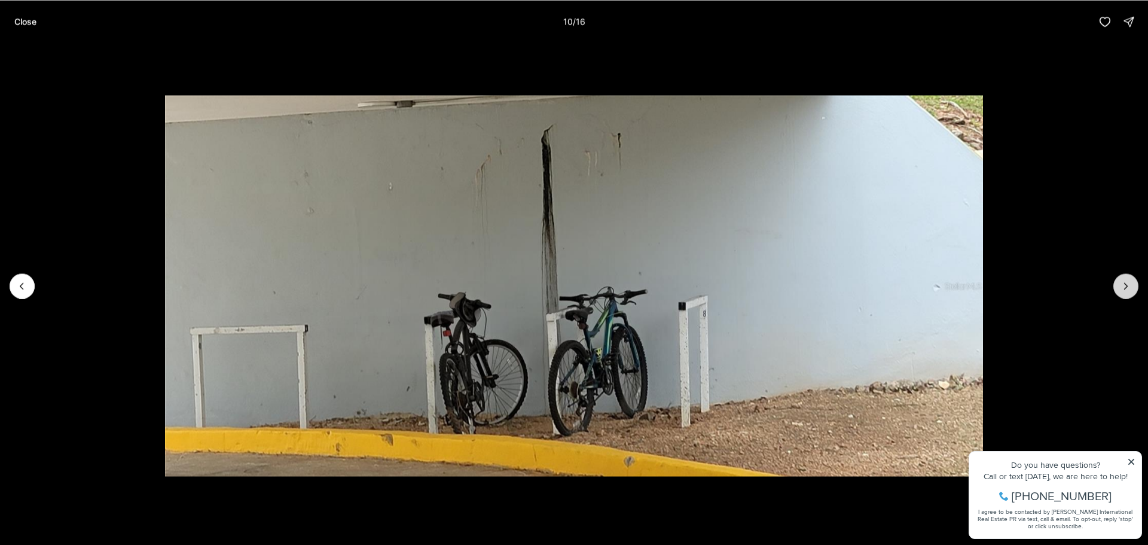
click at [1118, 286] on button "Next slide" at bounding box center [1126, 285] width 25 height 25
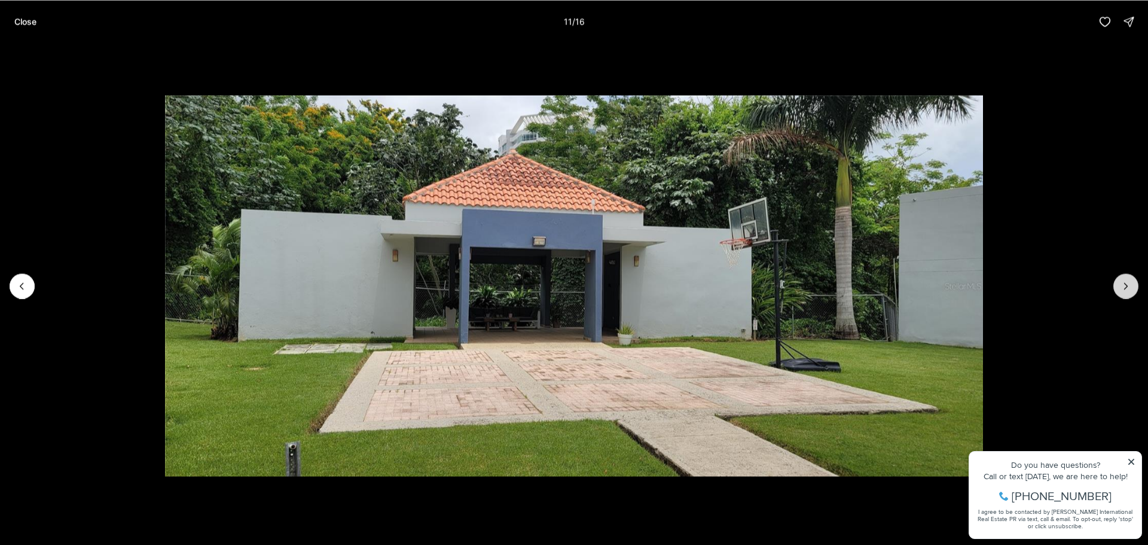
click at [1118, 286] on button "Next slide" at bounding box center [1126, 285] width 25 height 25
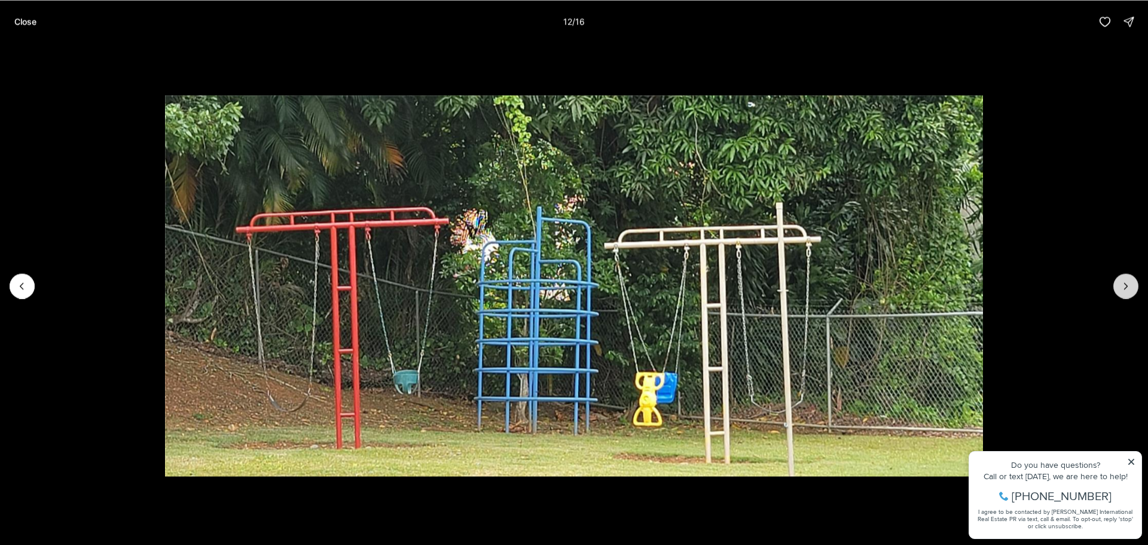
click at [1118, 286] on button "Next slide" at bounding box center [1126, 285] width 25 height 25
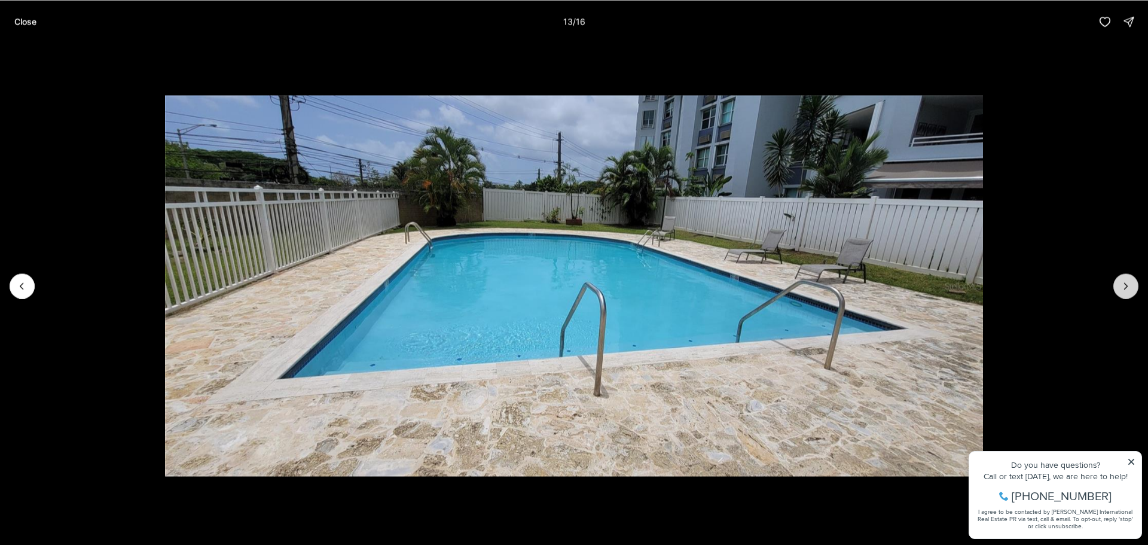
click at [1118, 286] on button "Next slide" at bounding box center [1126, 285] width 25 height 25
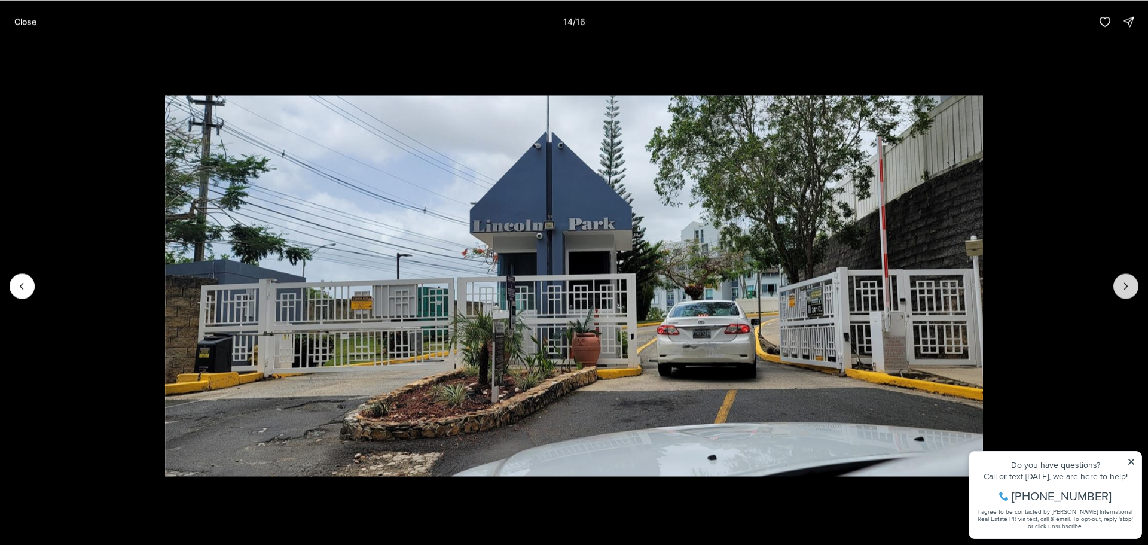
click at [1118, 286] on button "Next slide" at bounding box center [1126, 285] width 25 height 25
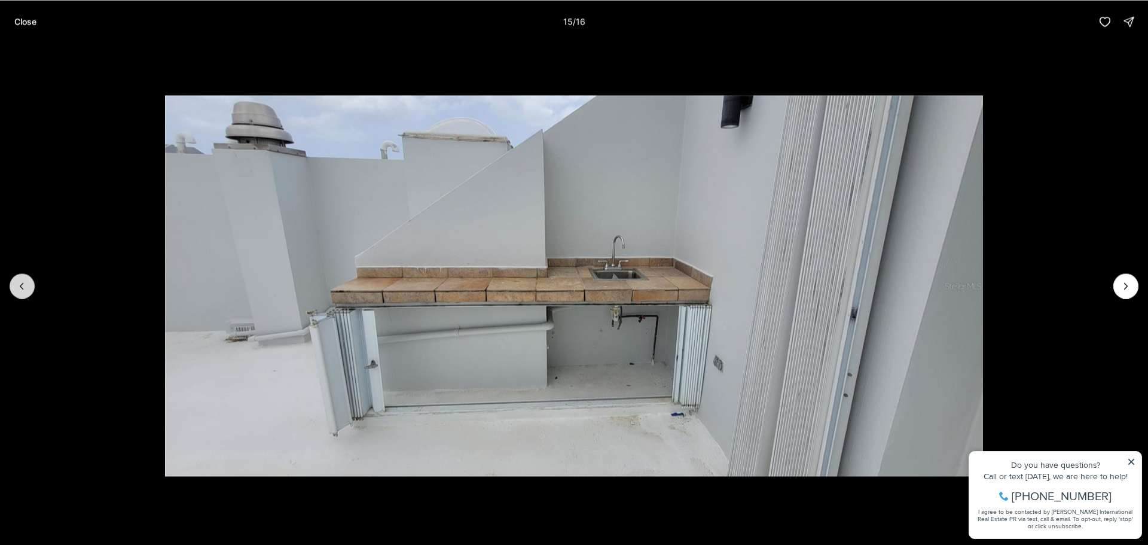
click at [16, 284] on button "Previous slide" at bounding box center [22, 285] width 25 height 25
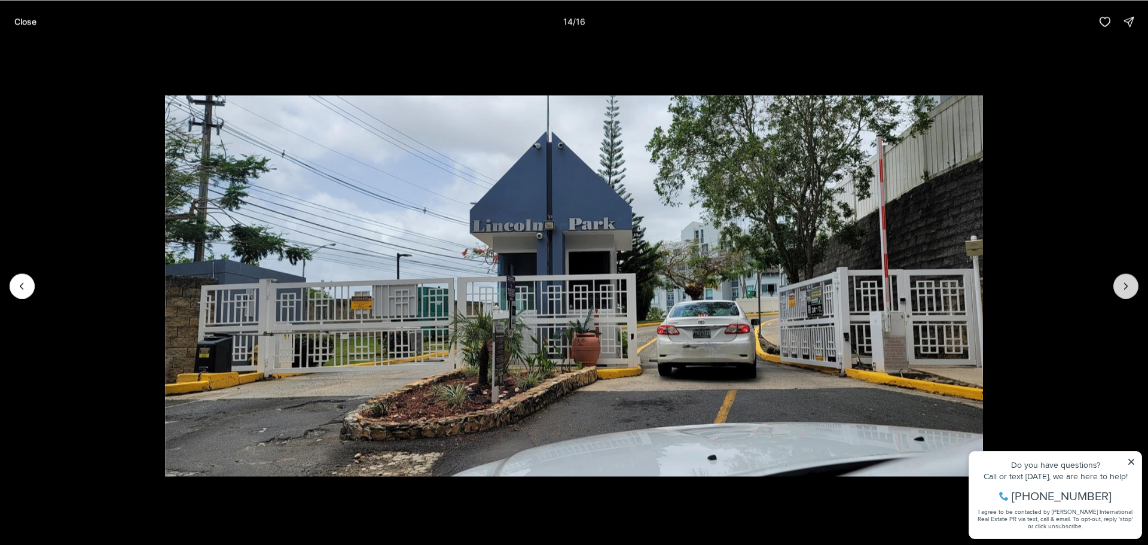
click at [1123, 289] on icon "Next slide" at bounding box center [1126, 286] width 12 height 12
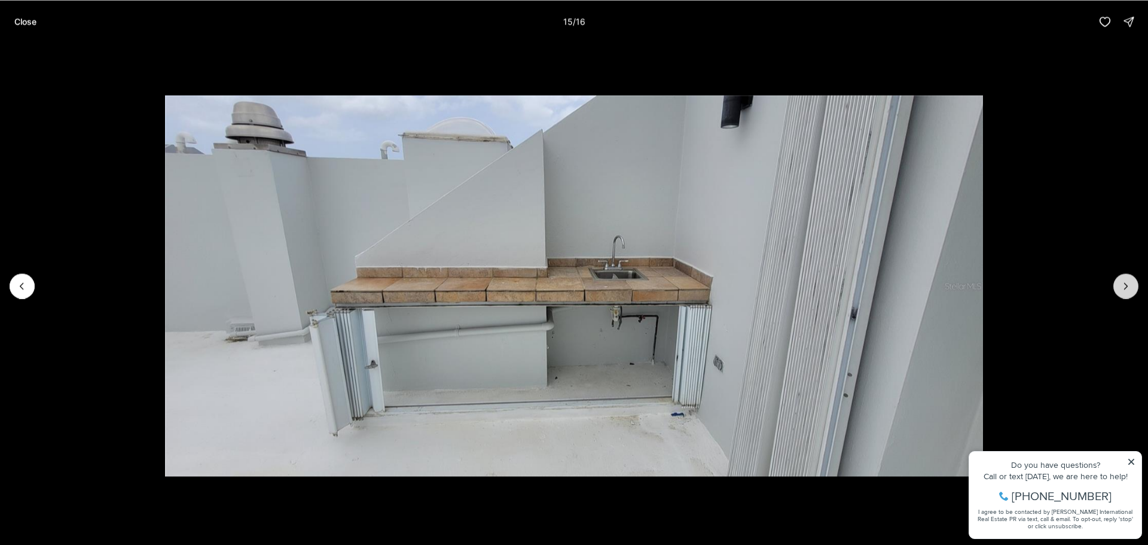
click at [1124, 289] on icon "Next slide" at bounding box center [1126, 286] width 12 height 12
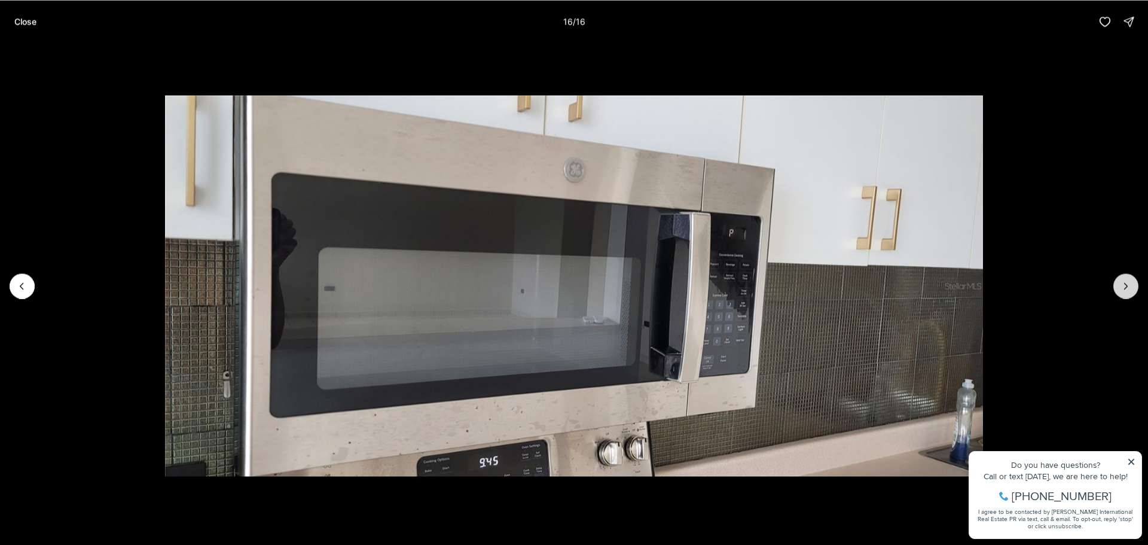
click at [1124, 289] on div at bounding box center [1126, 285] width 25 height 25
click at [1124, 288] on div at bounding box center [1126, 285] width 25 height 25
click at [19, 23] on p "Close" at bounding box center [25, 22] width 22 height 10
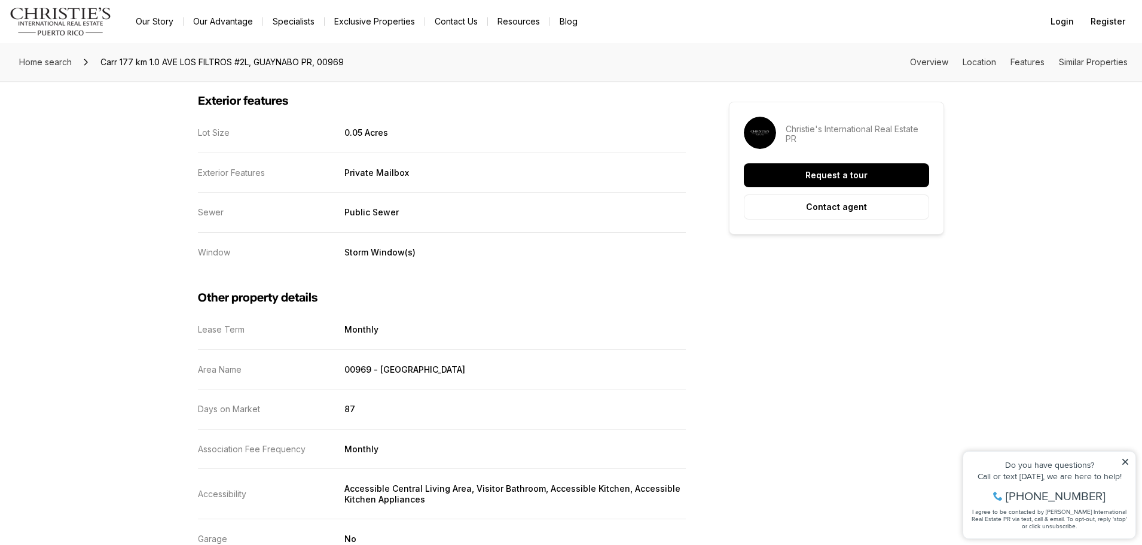
scroll to position [2033, 0]
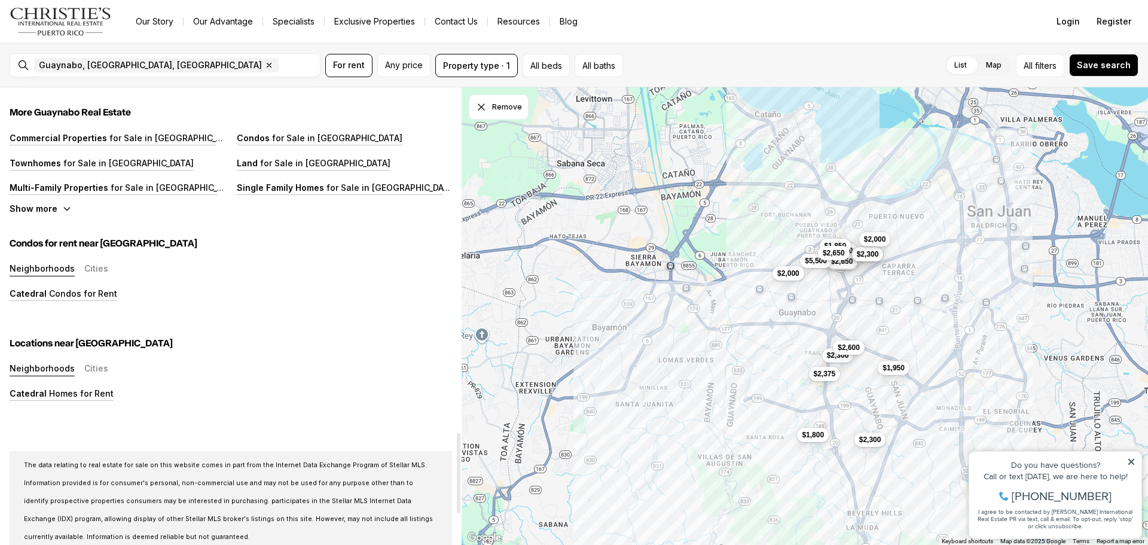
scroll to position [1973, 0]
